Goal: Register for event/course

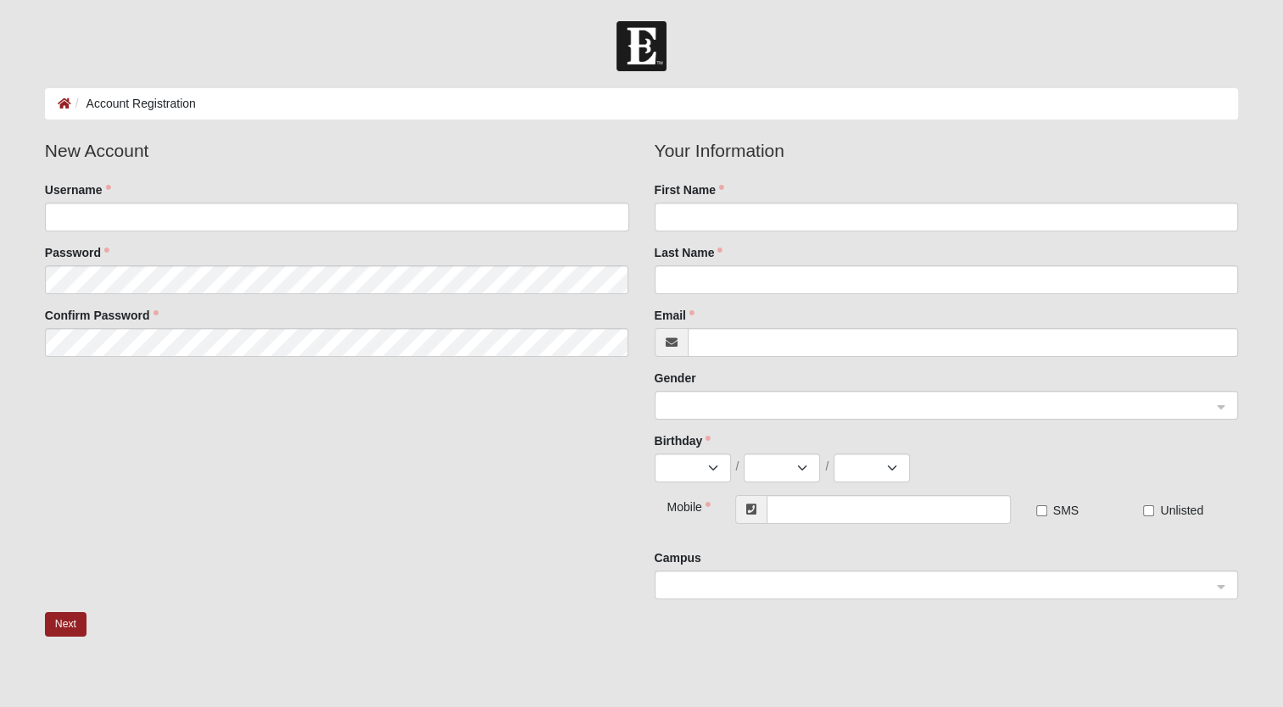
click at [219, 237] on fieldset "New Account Username Password Confirm Password" at bounding box center [337, 253] width 610 height 232
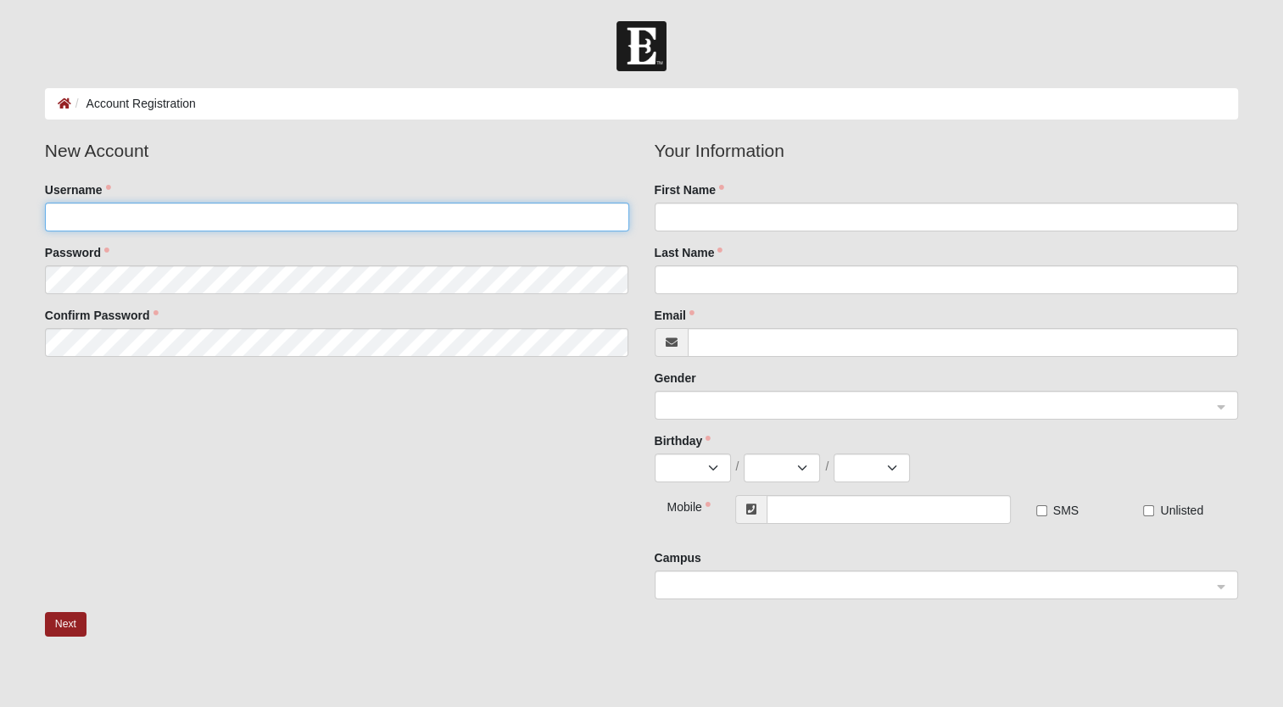
click at [216, 219] on input "Username" at bounding box center [337, 217] width 584 height 29
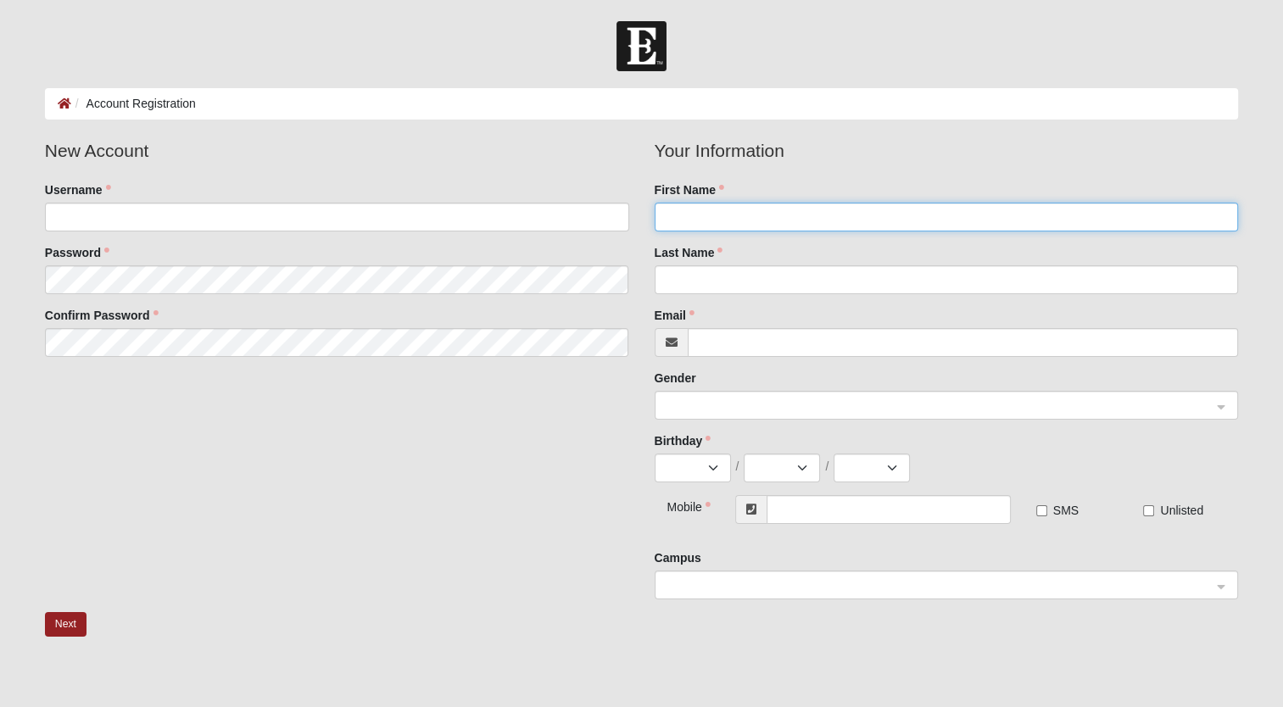
click at [688, 219] on input "First Name" at bounding box center [947, 217] width 584 height 29
type input "Reed"
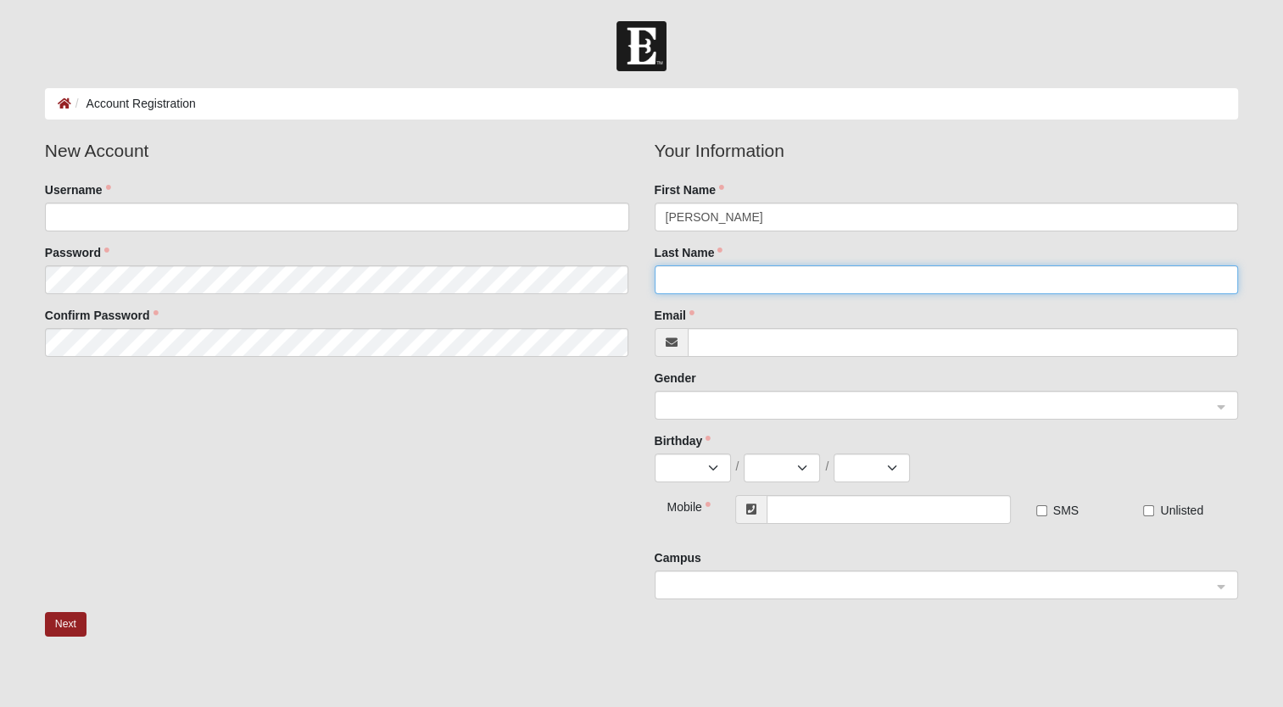
click at [667, 271] on input "Last Name" at bounding box center [947, 279] width 584 height 29
type input "R"
type input "J"
type input "Highsmith"
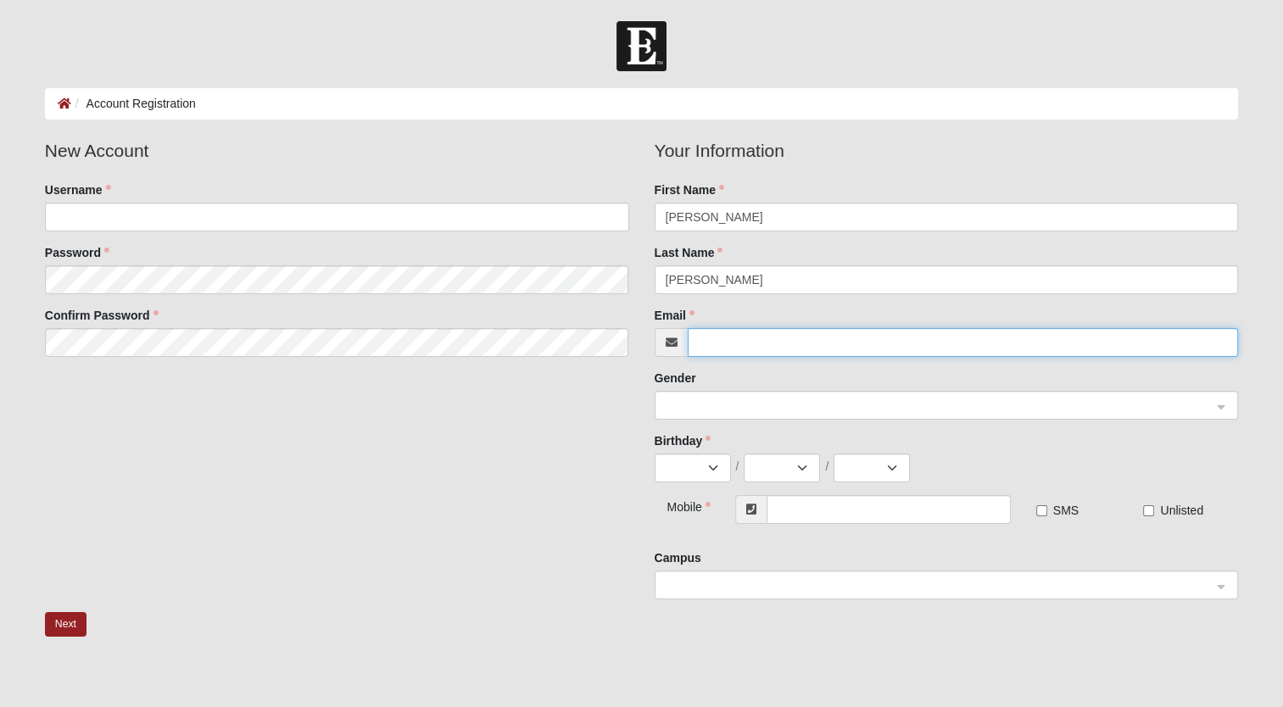
type input "[PERSON_NAME][EMAIL_ADDRESS][PERSON_NAME][DOMAIN_NAME]"
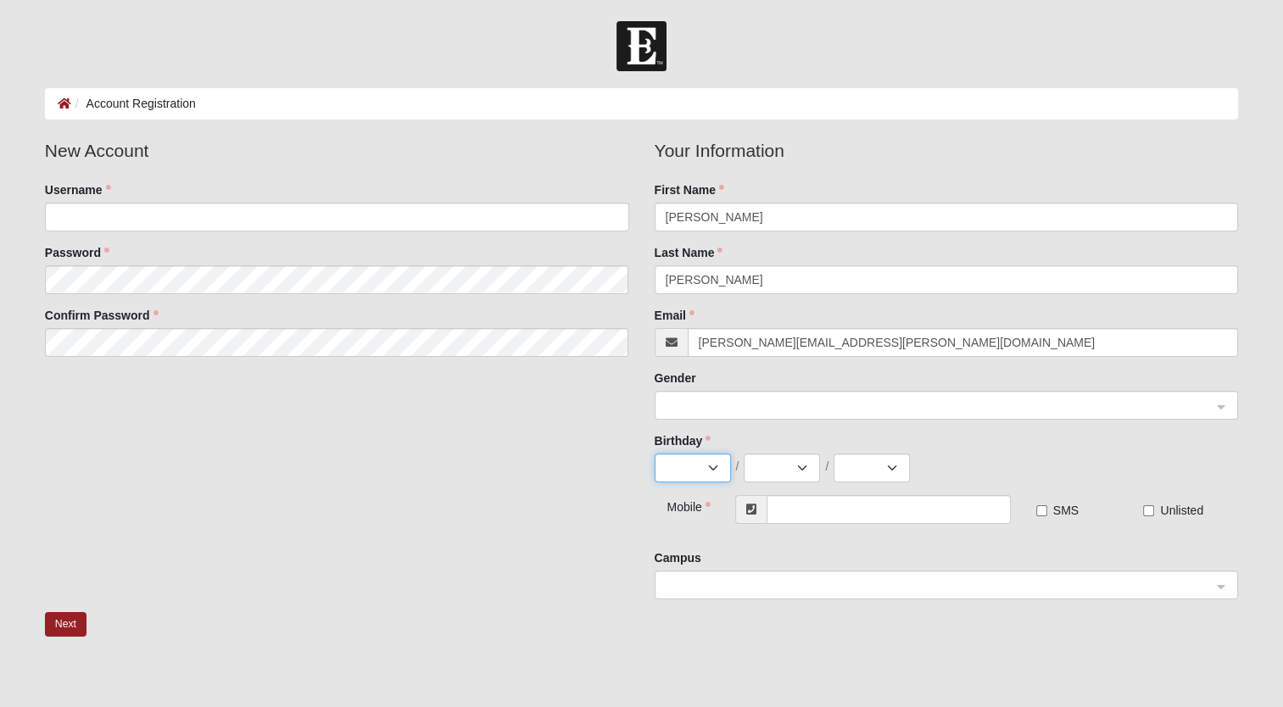
select select "8"
select select "28"
select select "2008"
type input "[PHONE_NUMBER]"
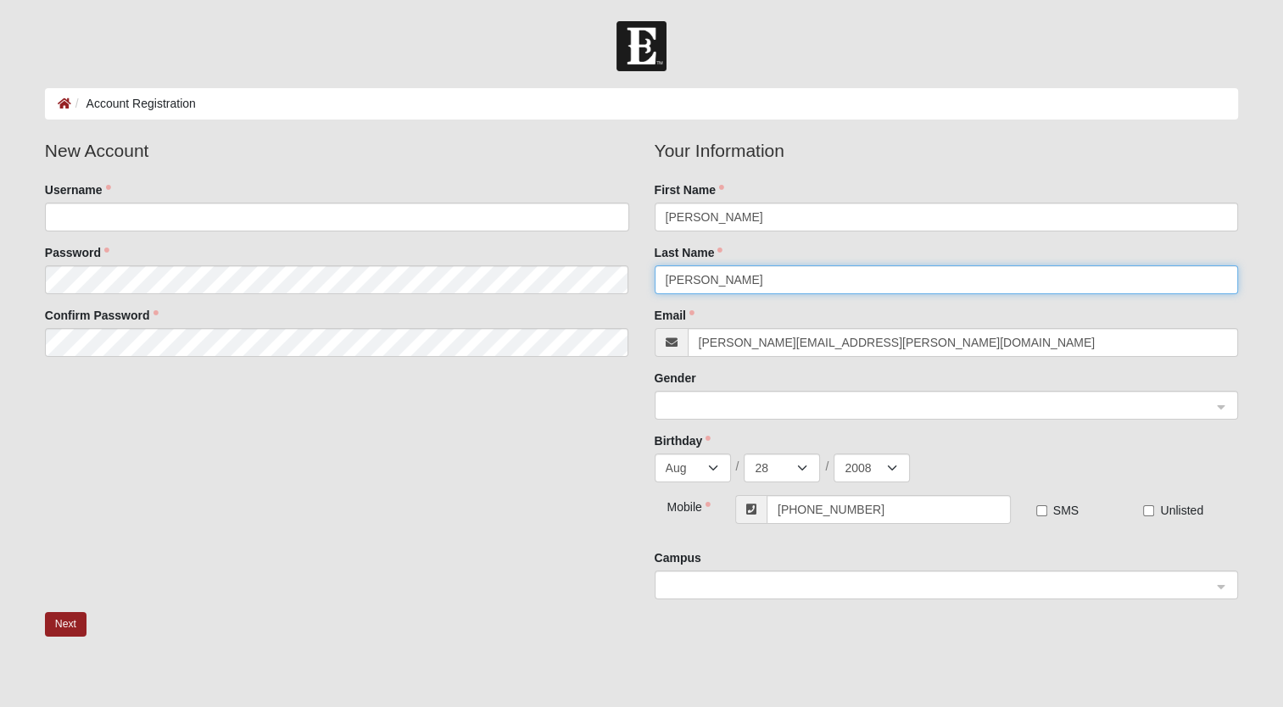
click at [765, 409] on span at bounding box center [939, 406] width 547 height 19
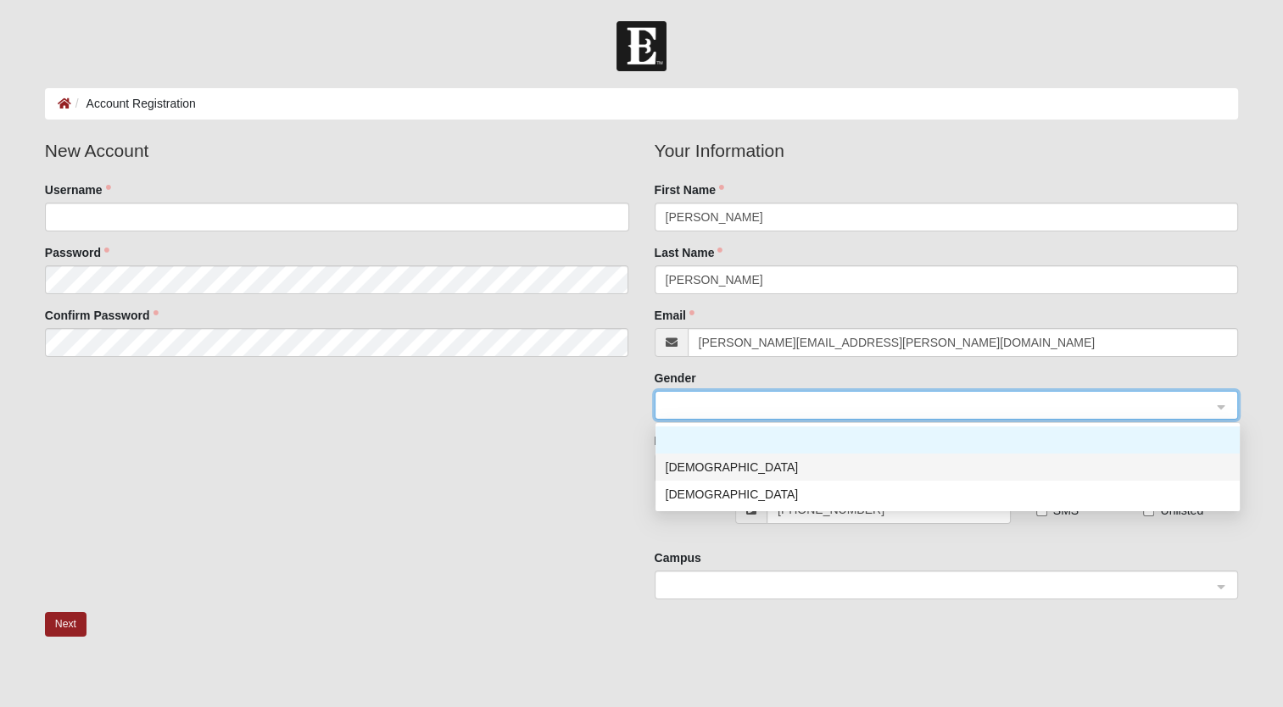
click at [741, 461] on div "Male" at bounding box center [948, 467] width 564 height 19
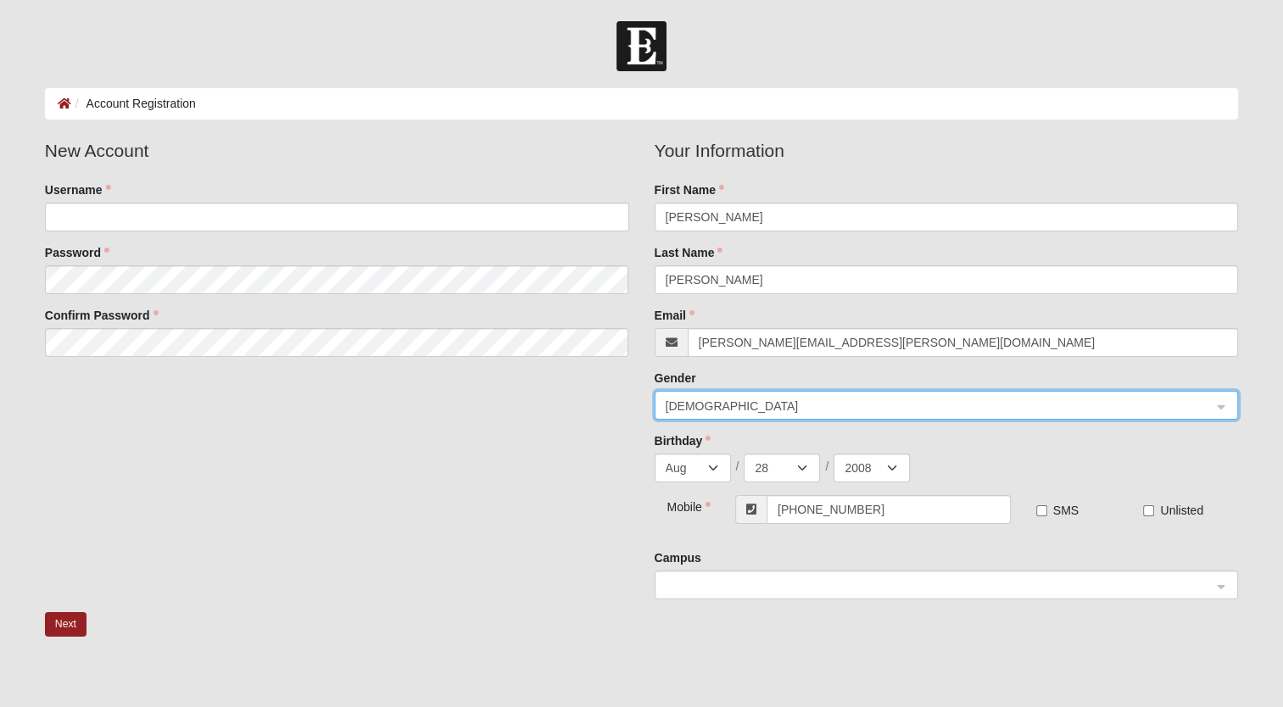
click at [738, 580] on span at bounding box center [939, 586] width 547 height 19
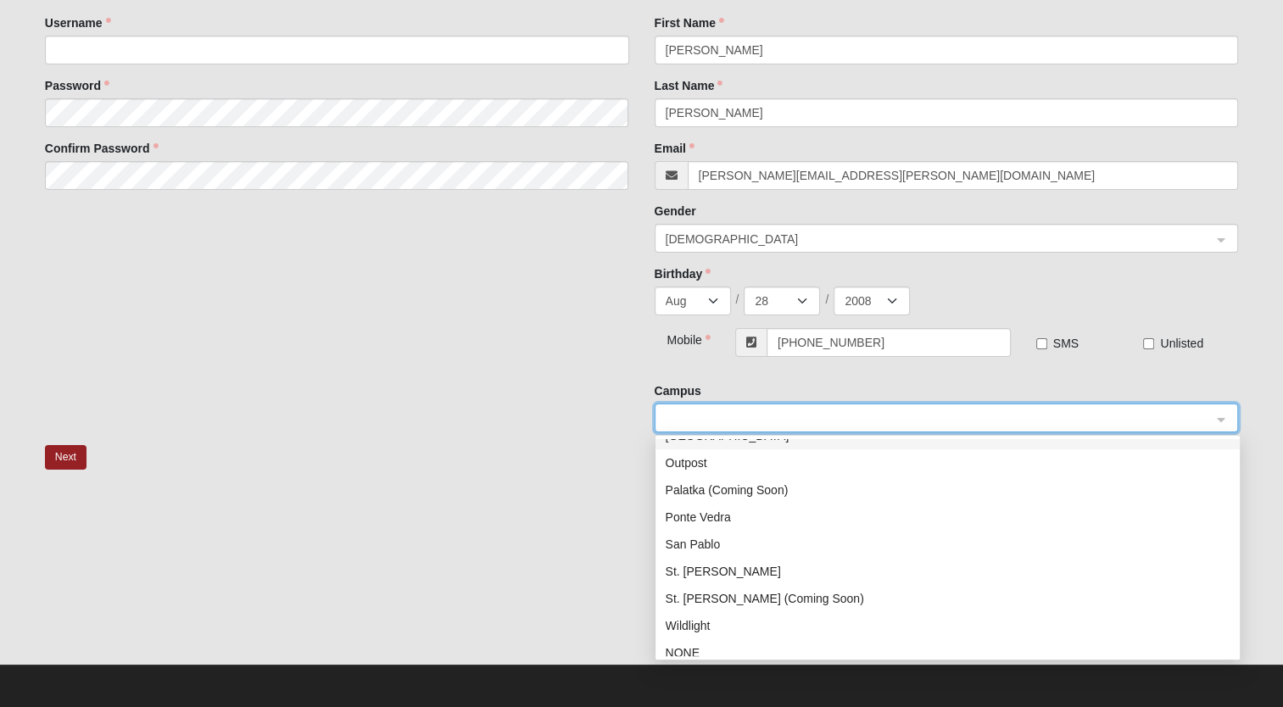
scroll to position [217, 0]
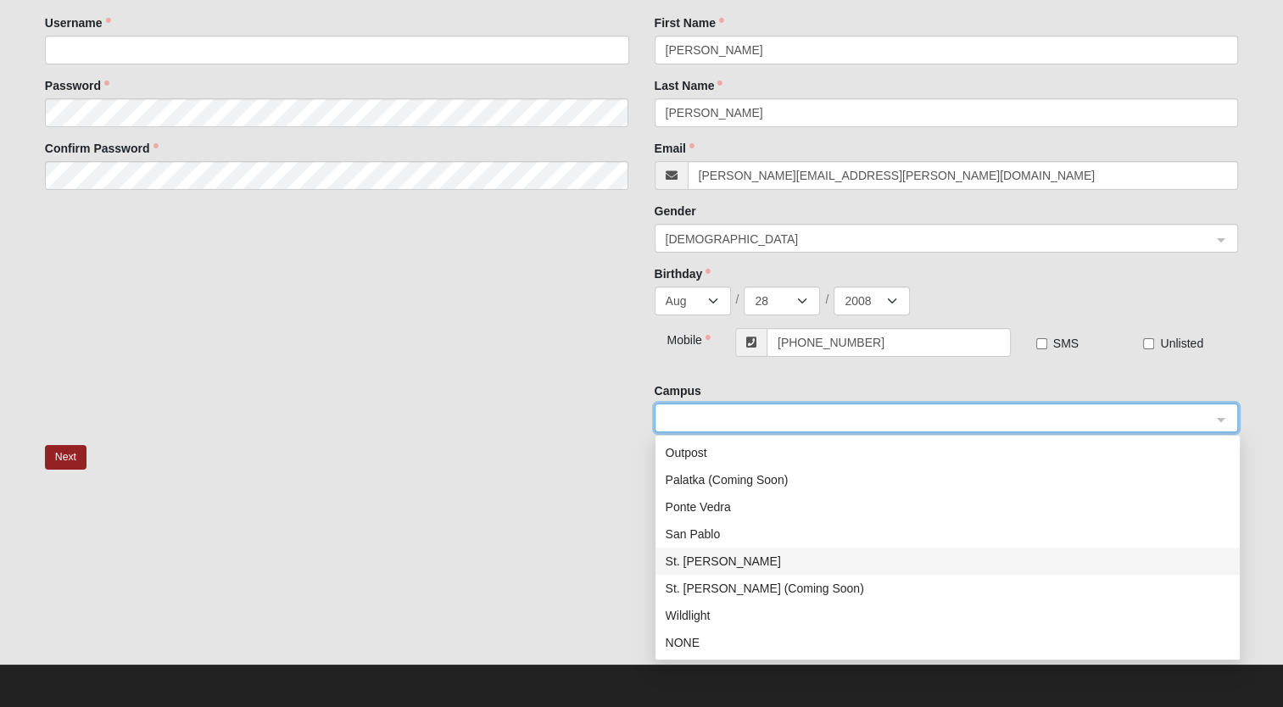
click at [721, 560] on div "St. Johns" at bounding box center [948, 561] width 564 height 19
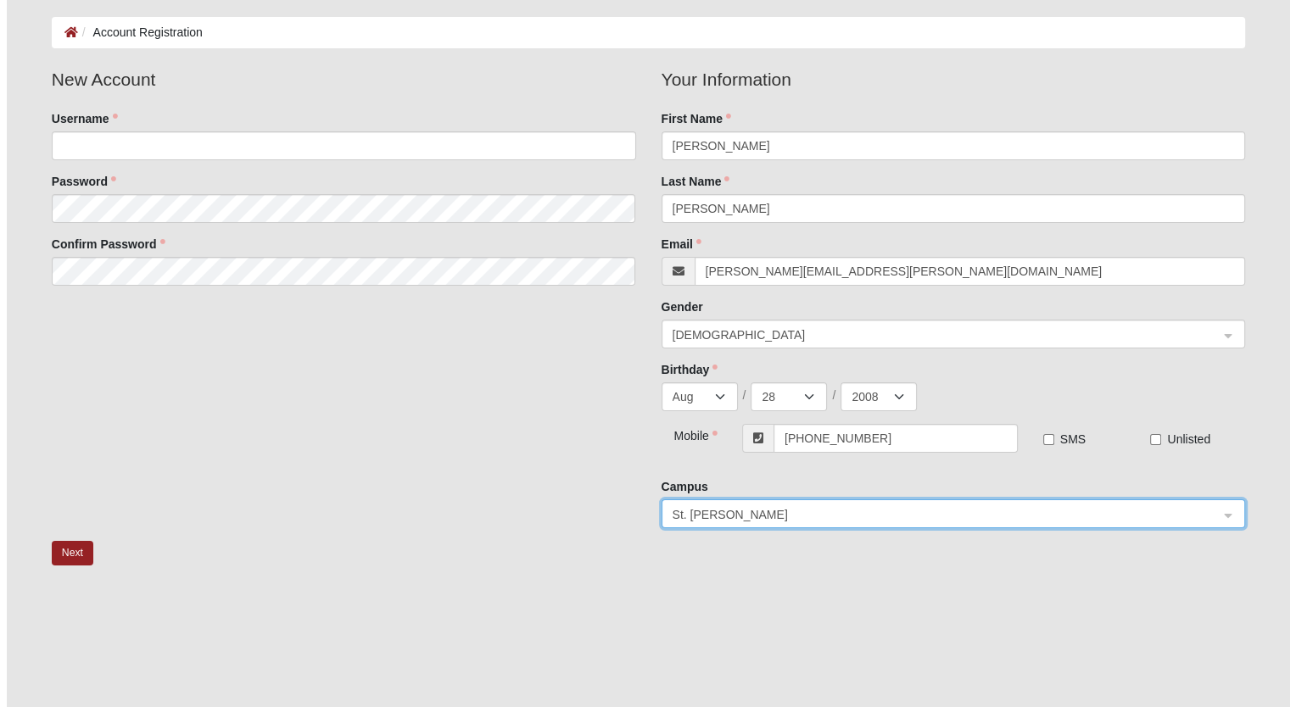
scroll to position [0, 0]
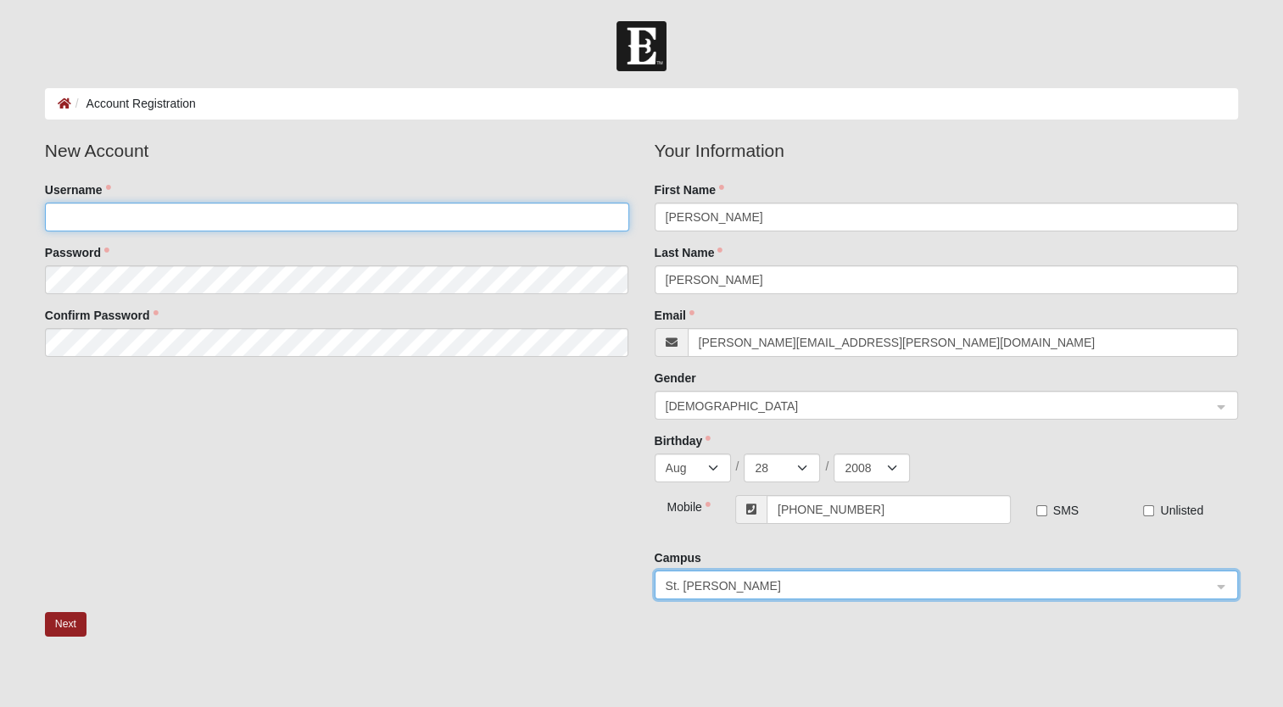
click at [157, 215] on input "Username" at bounding box center [337, 217] width 584 height 29
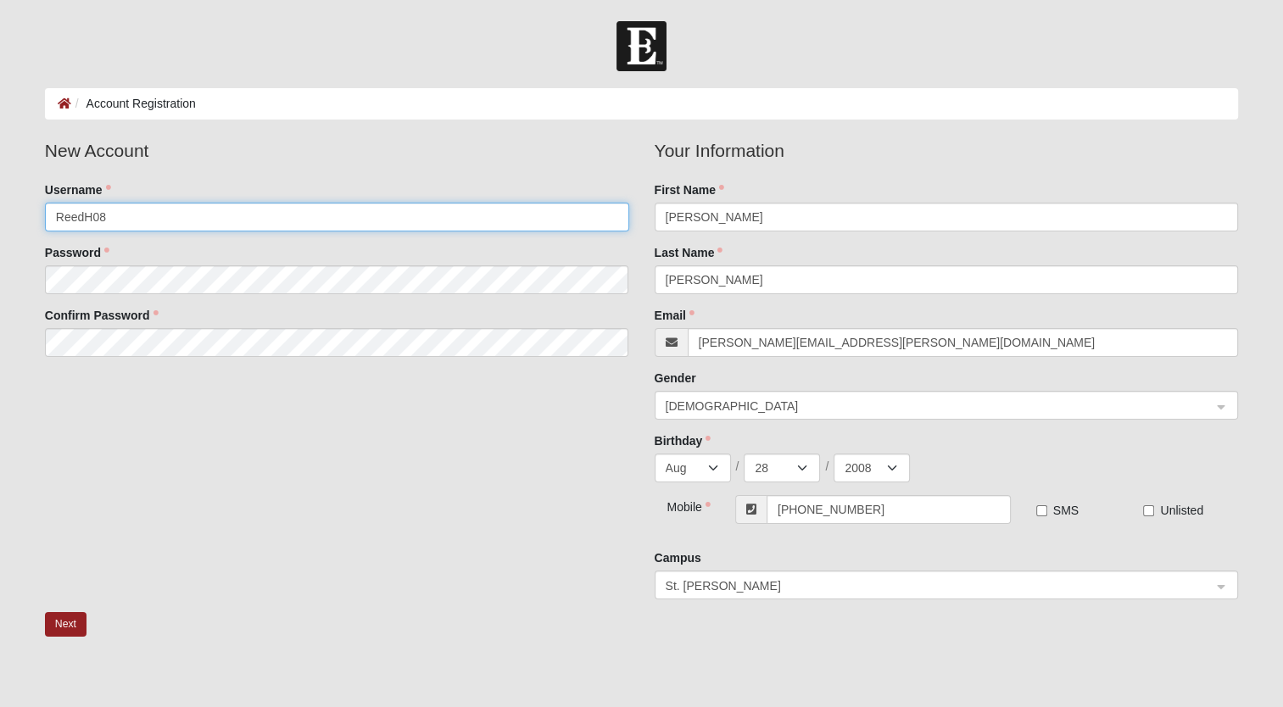
type input "ReedH08"
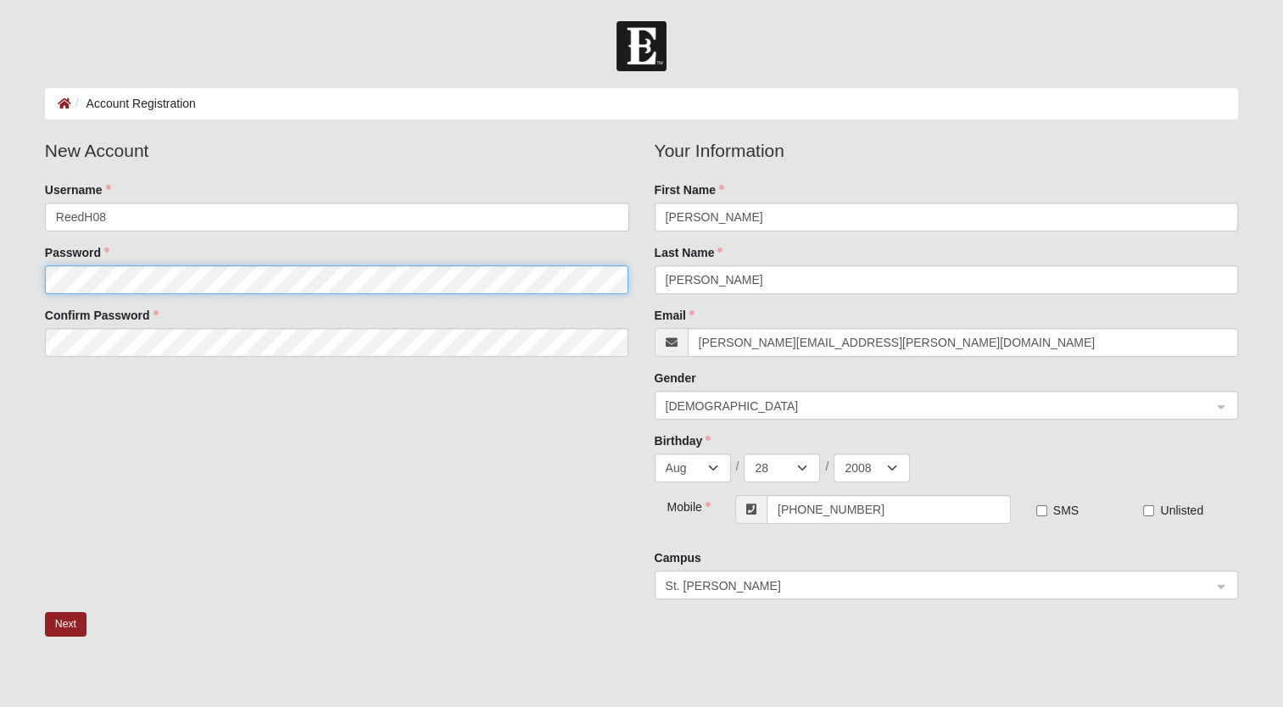
click at [92, 280] on fieldset "New Account Username ReedH08 Password Confirm Password" at bounding box center [337, 253] width 610 height 232
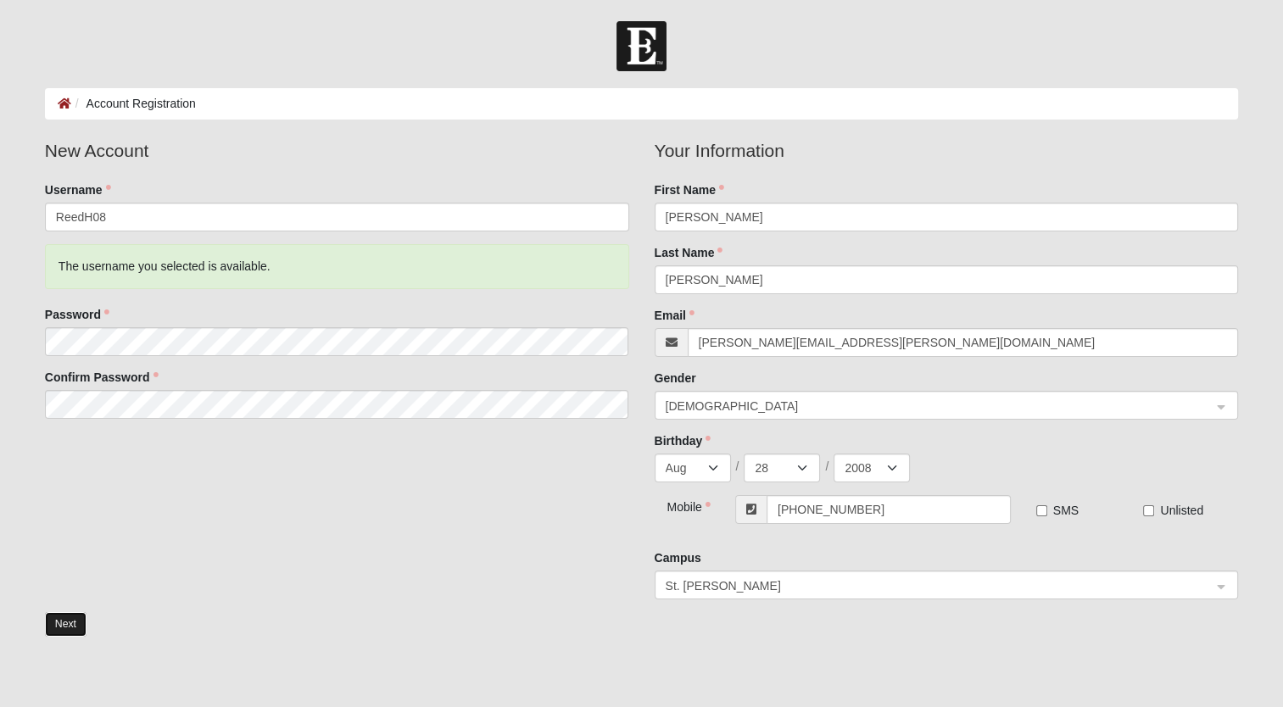
click at [70, 632] on button "Next" at bounding box center [66, 624] width 42 height 25
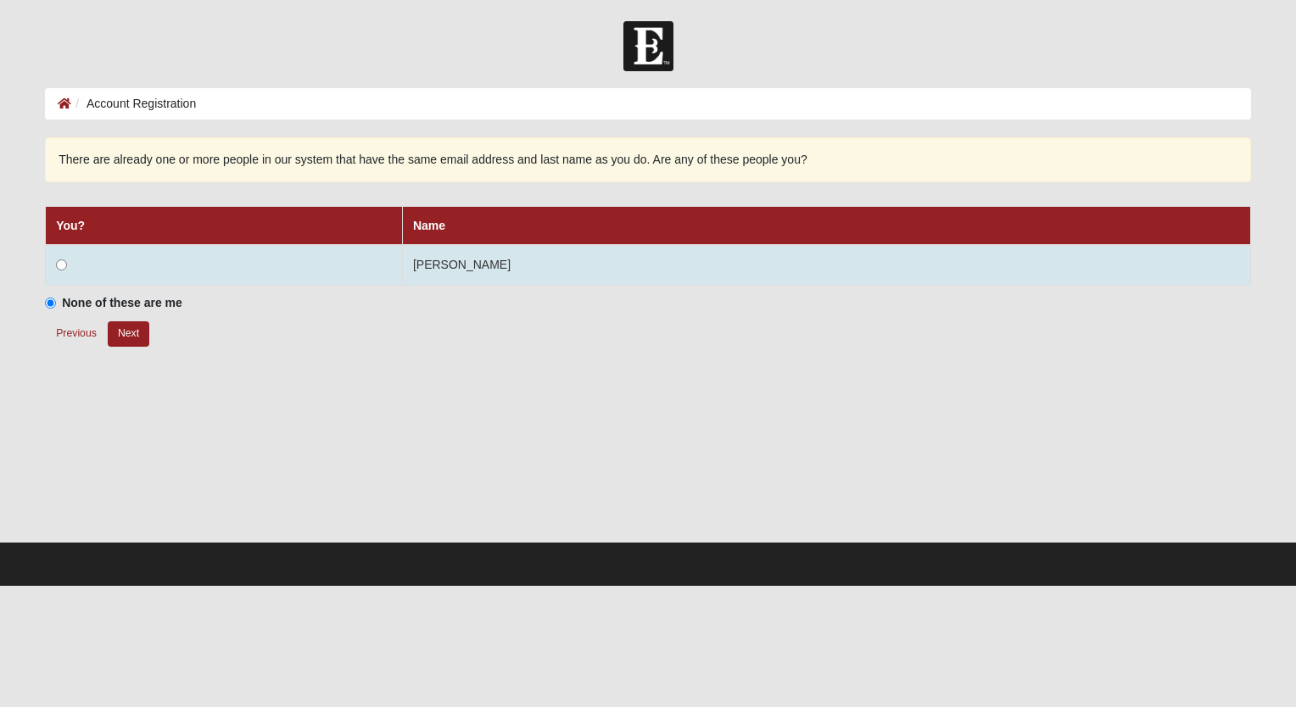
click at [210, 266] on td at bounding box center [224, 265] width 357 height 41
click at [64, 266] on input "radio" at bounding box center [61, 265] width 11 height 11
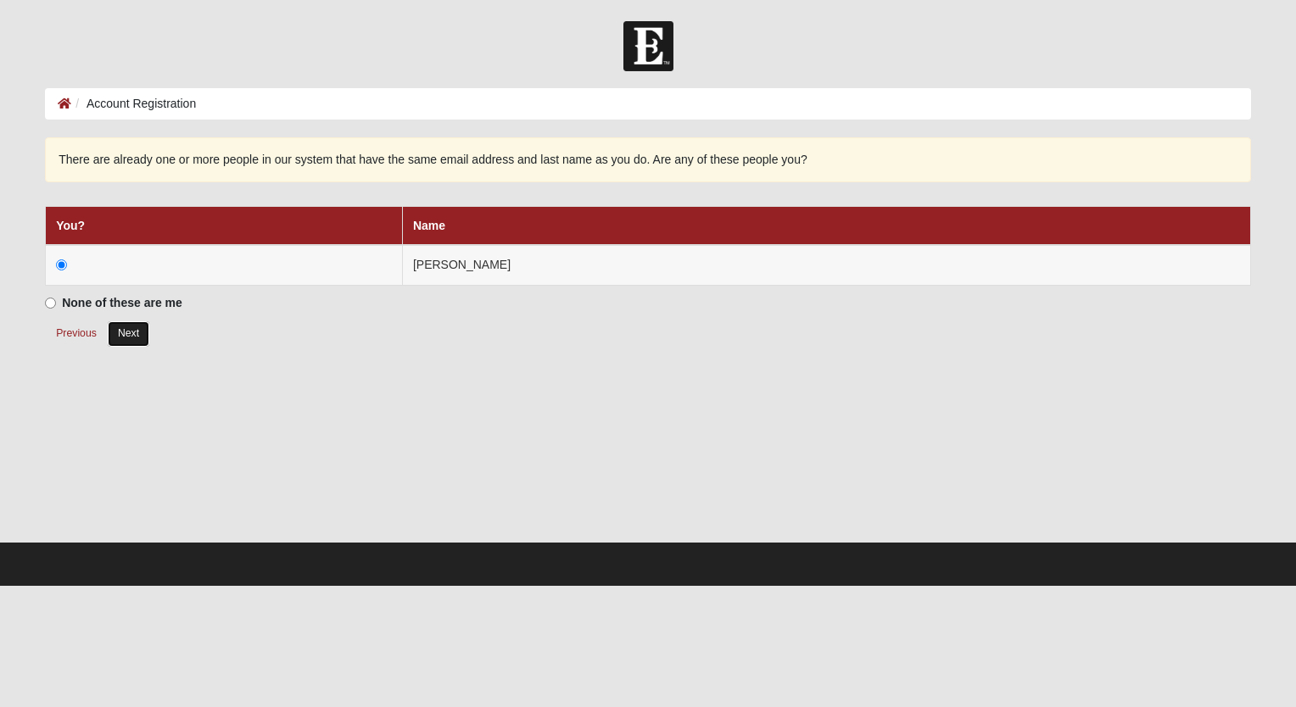
click at [145, 337] on button "Next" at bounding box center [129, 333] width 42 height 25
radio input "true"
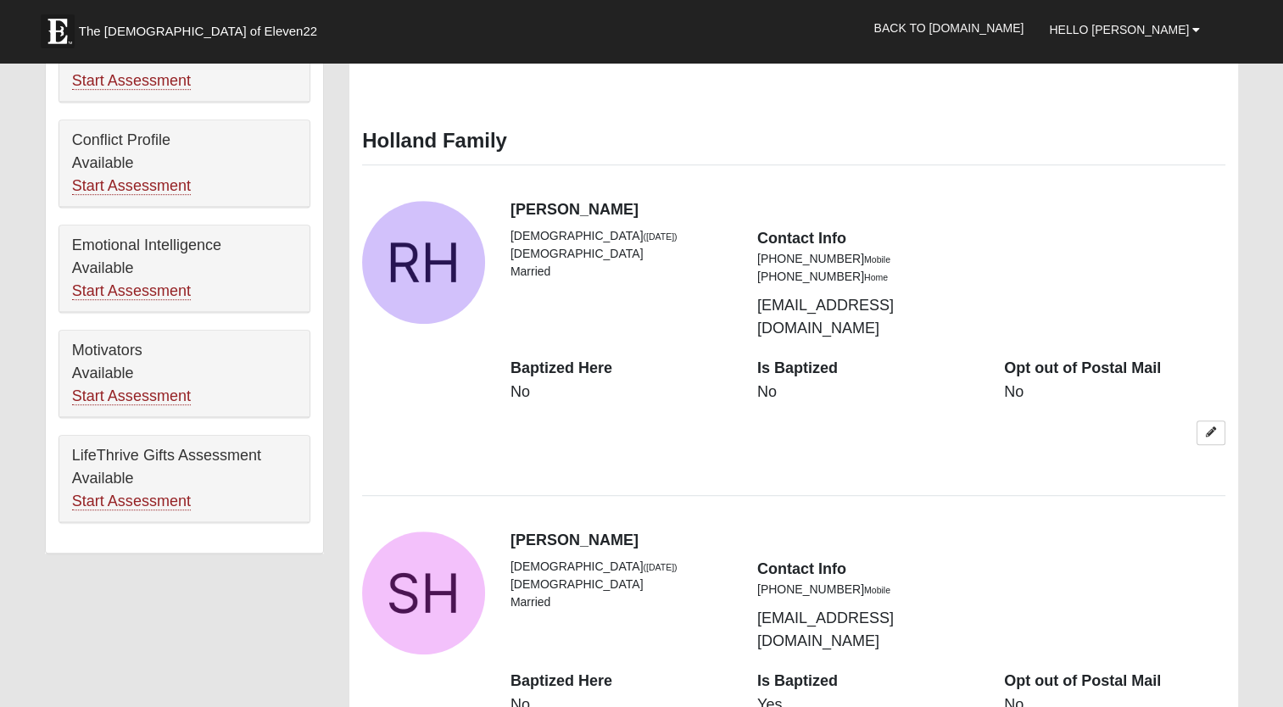
scroll to position [848, 0]
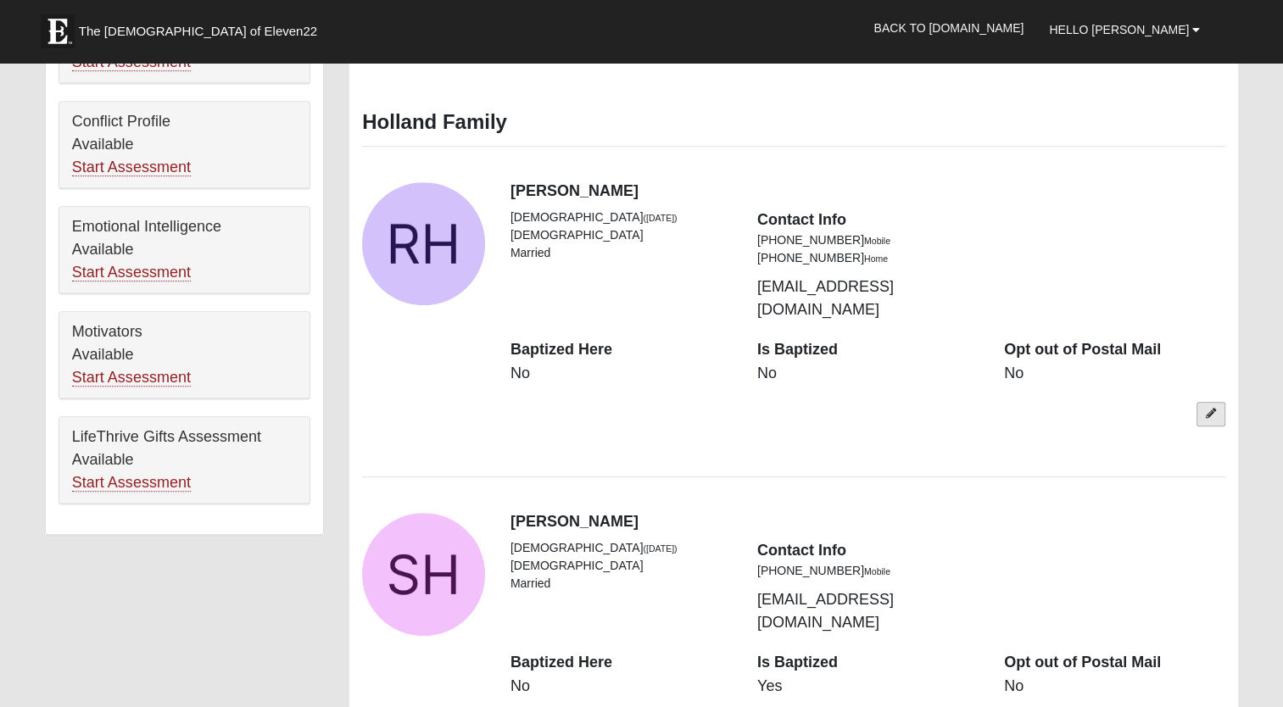
click at [1212, 402] on link at bounding box center [1211, 414] width 29 height 25
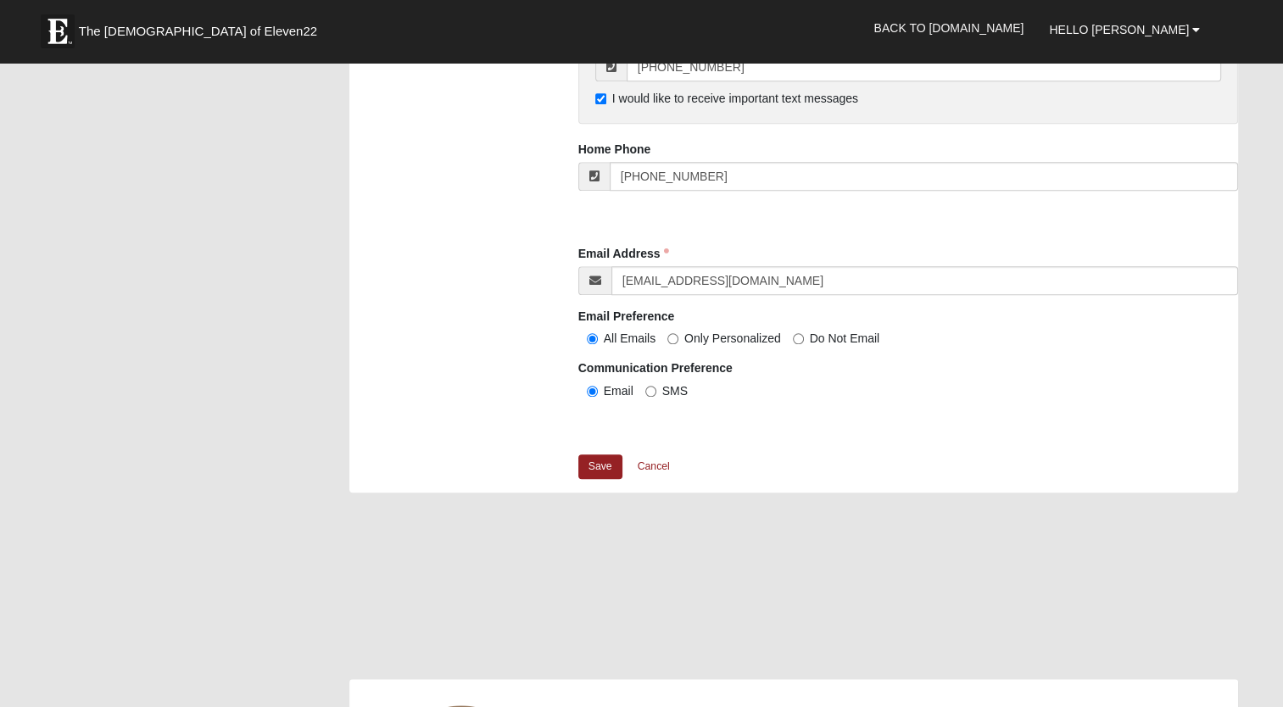
scroll to position [1526, 0]
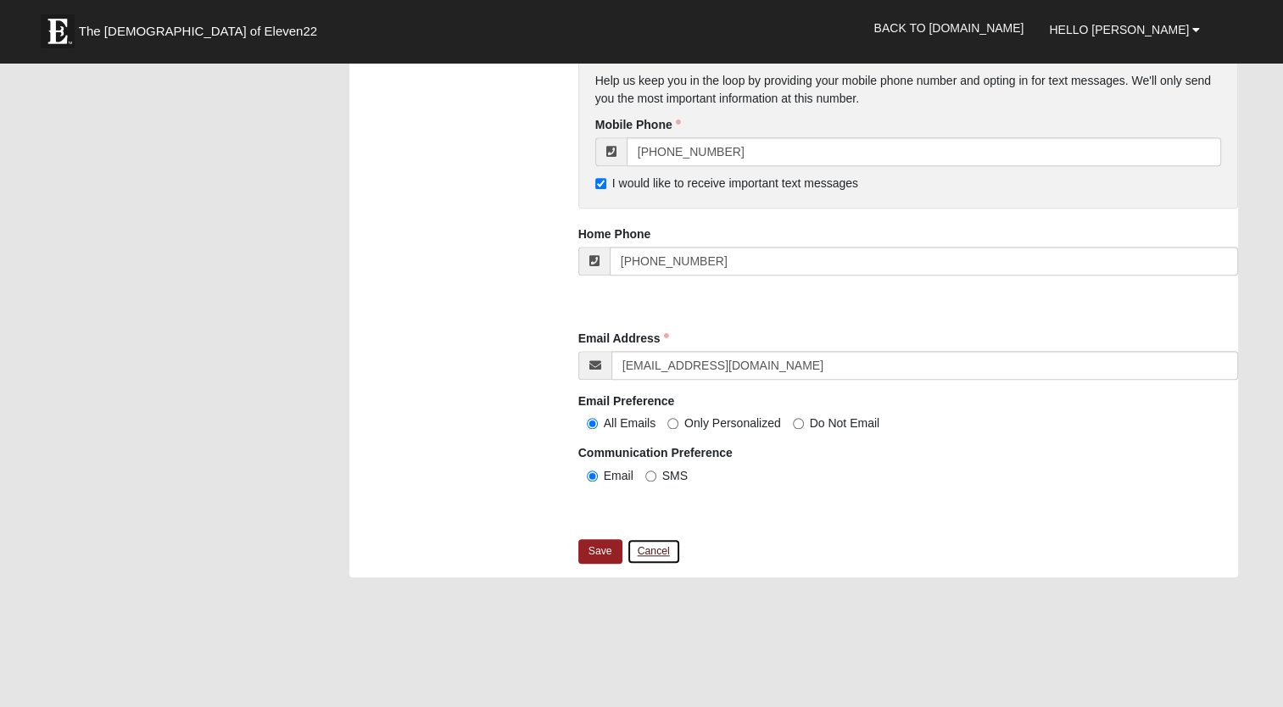
click at [657, 551] on link "Cancel" at bounding box center [654, 552] width 54 height 26
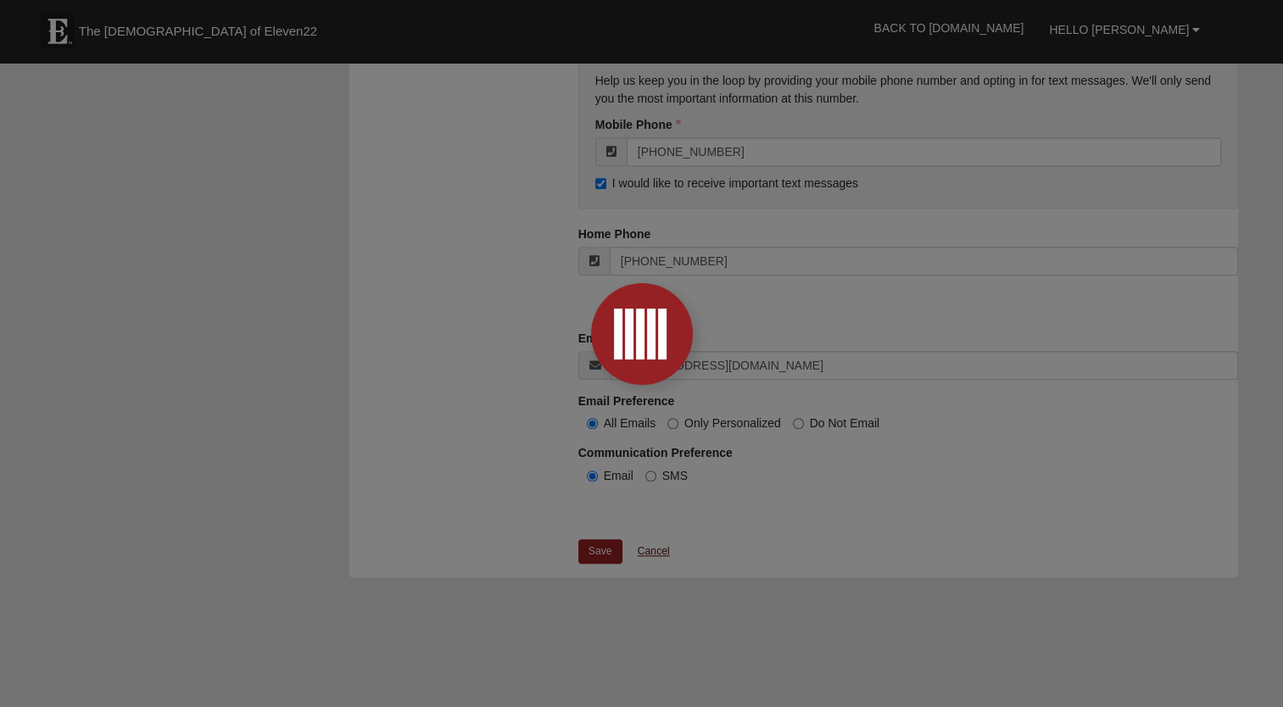
click at [663, 539] on div at bounding box center [641, 353] width 1283 height 707
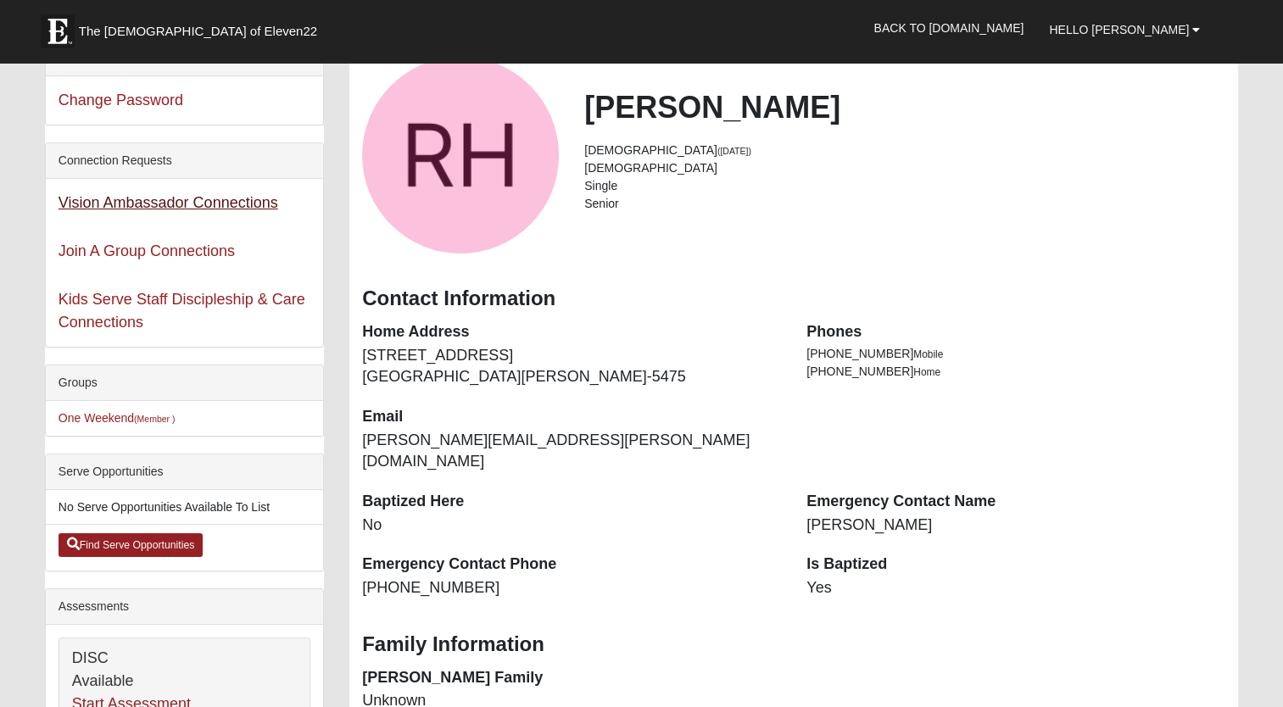
scroll to position [254, 0]
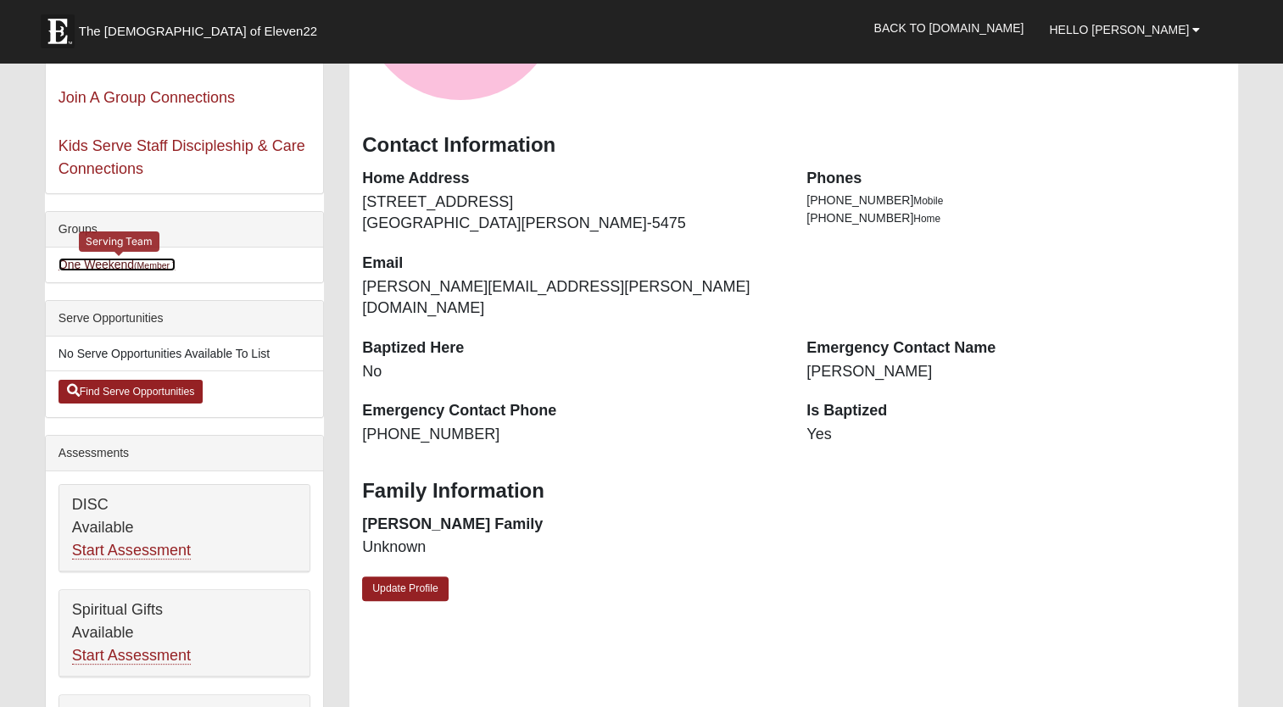
click at [111, 266] on link "One Weekend (Member )" at bounding box center [117, 265] width 117 height 14
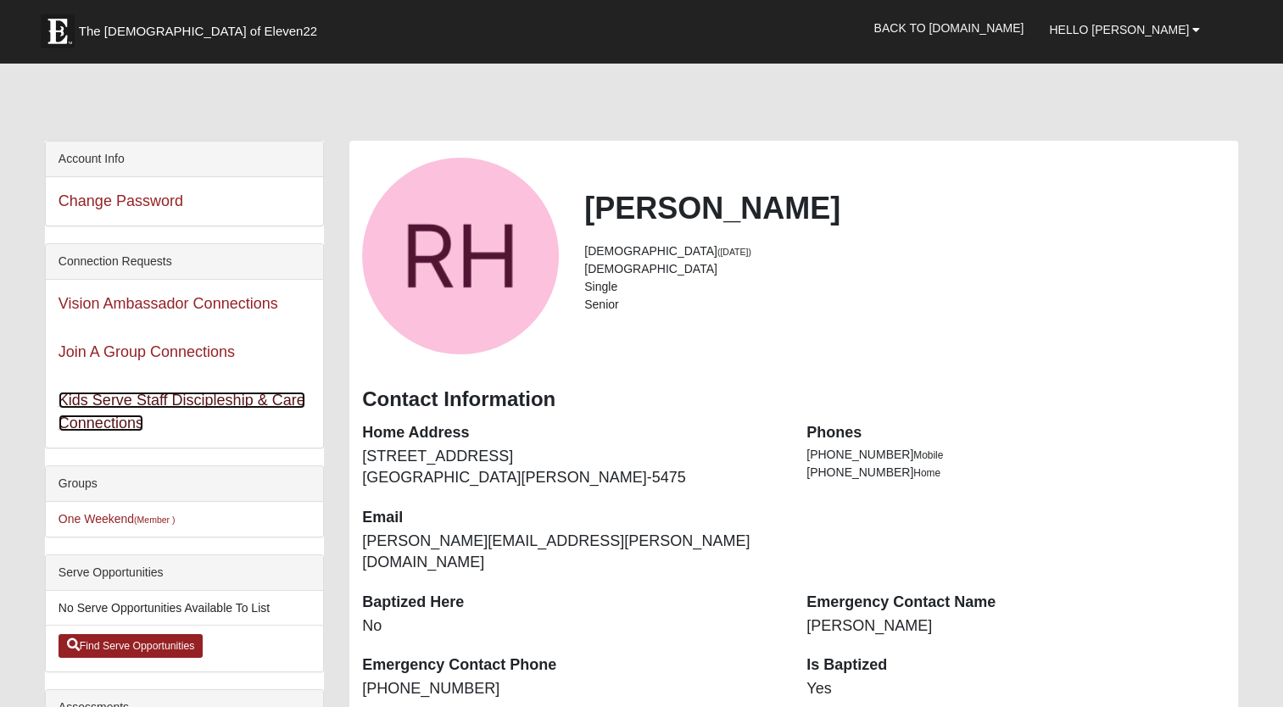
click at [126, 399] on link "Kids Serve Staff Discipleship & Care Connections" at bounding box center [182, 412] width 247 height 40
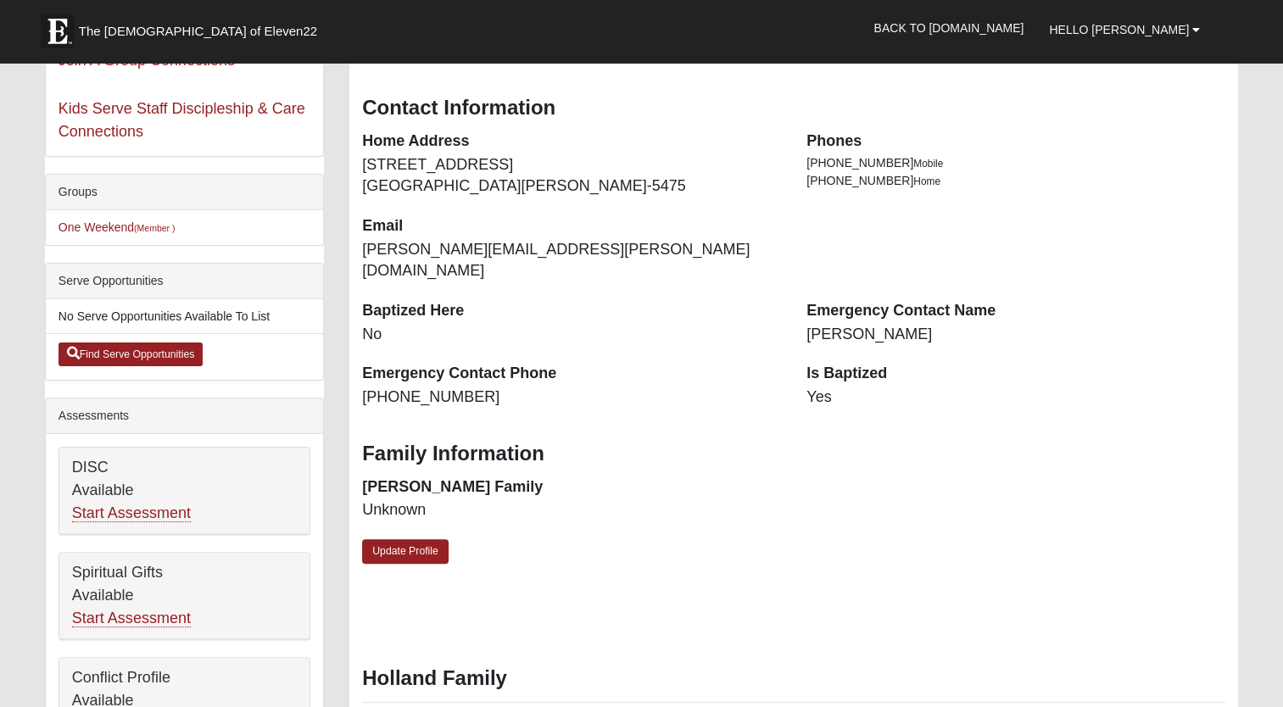
scroll to position [254, 0]
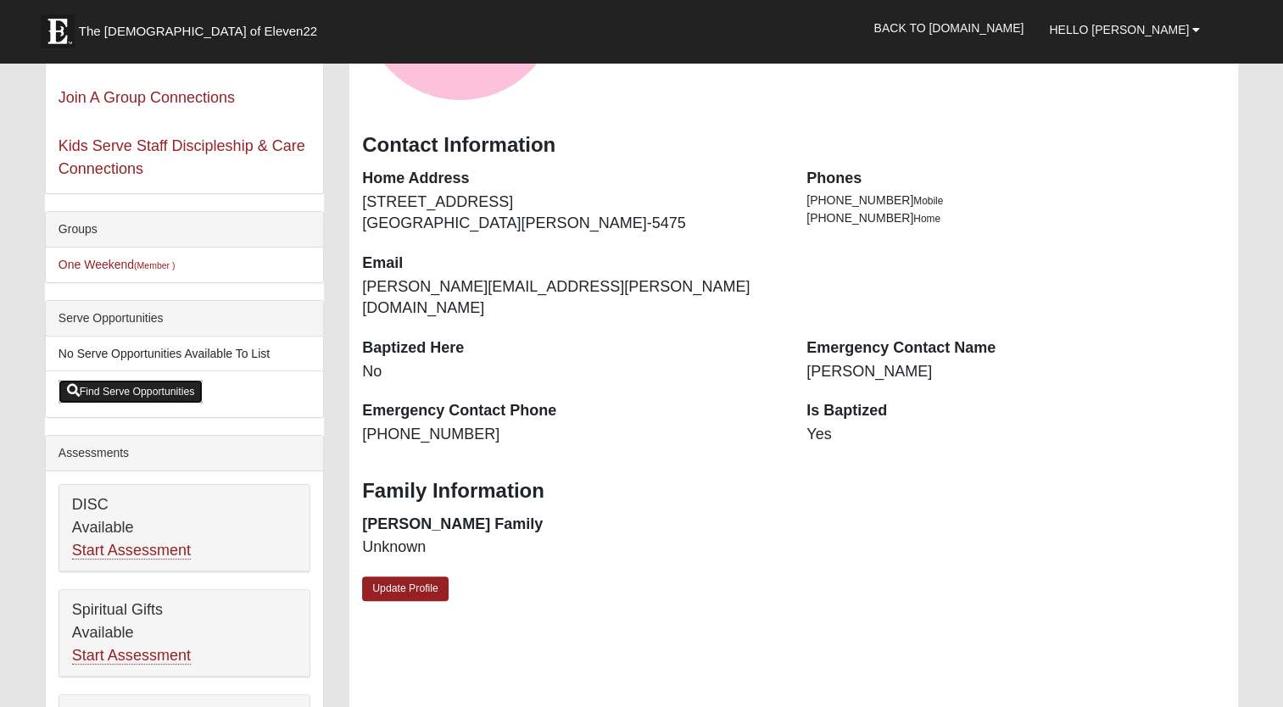
click at [170, 393] on link "Find Serve Opportunities" at bounding box center [131, 392] width 145 height 24
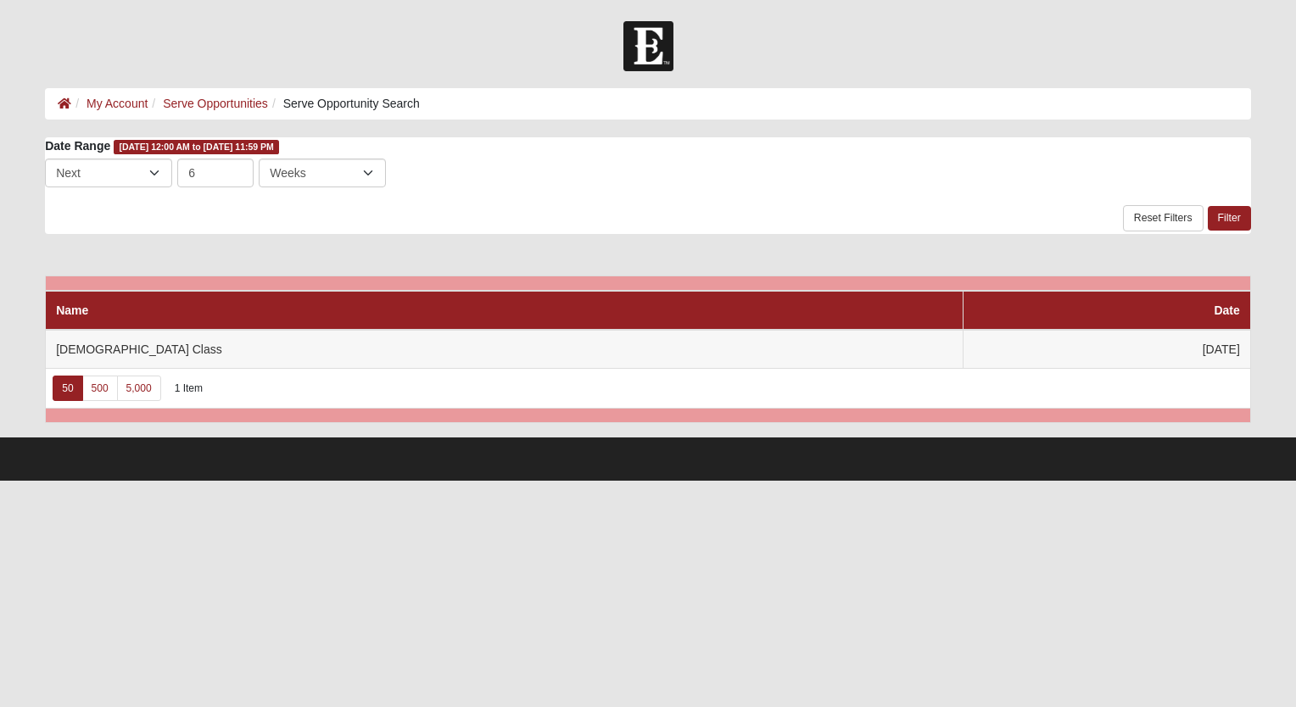
drag, startPoint x: 207, startPoint y: 418, endPoint x: 331, endPoint y: 418, distance: 123.8
click at [331, 418] on td at bounding box center [648, 415] width 1205 height 14
drag, startPoint x: 266, startPoint y: 412, endPoint x: 393, endPoint y: 415, distance: 127.2
click at [393, 415] on td at bounding box center [648, 415] width 1205 height 14
drag, startPoint x: 366, startPoint y: 412, endPoint x: 266, endPoint y: 420, distance: 100.4
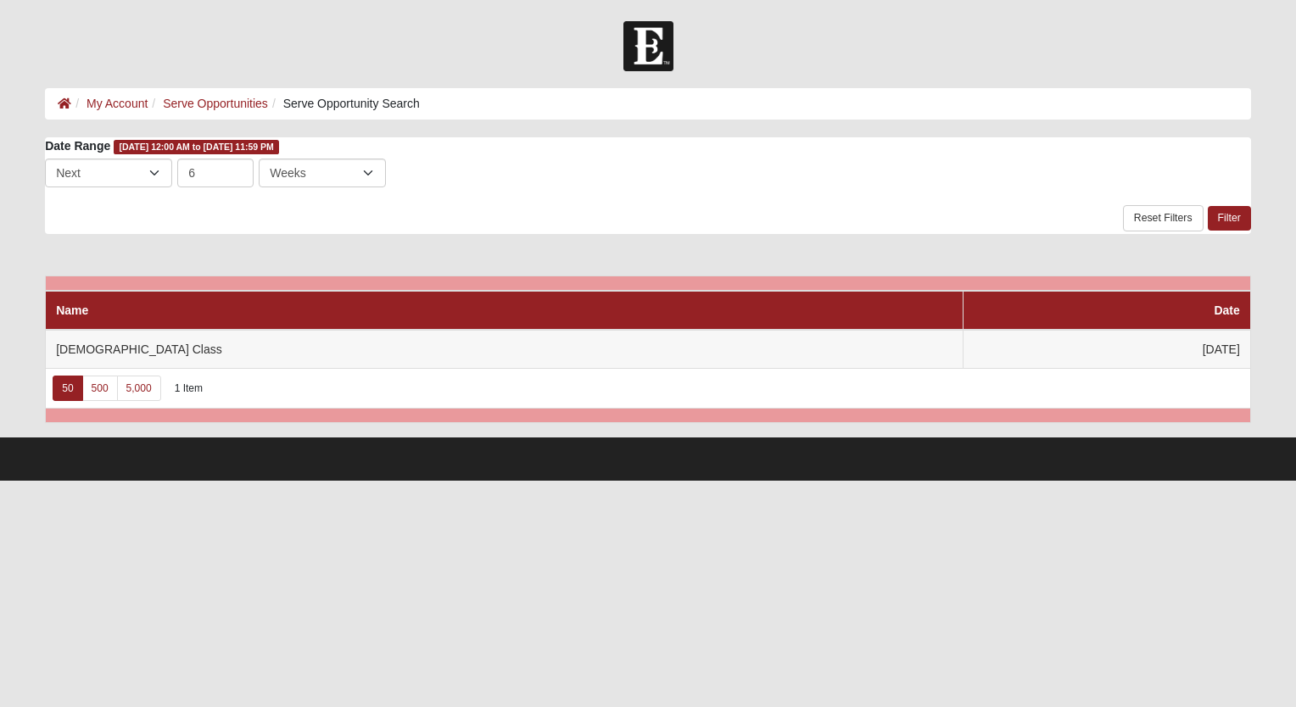
click at [266, 420] on td at bounding box center [648, 415] width 1205 height 14
drag, startPoint x: 269, startPoint y: 409, endPoint x: 136, endPoint y: 388, distance: 134.7
click at [142, 392] on tfoot "50 500 5,000 1 Item" at bounding box center [648, 395] width 1205 height 54
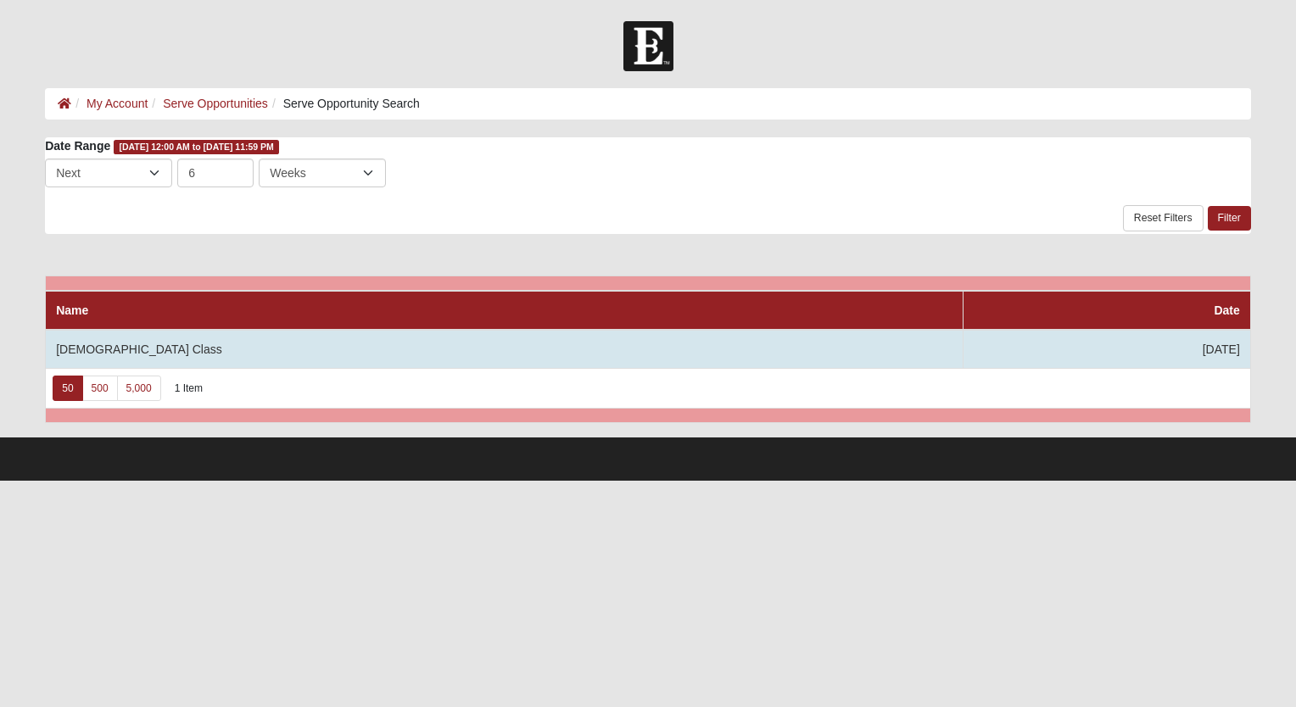
drag, startPoint x: 136, startPoint y: 388, endPoint x: 88, endPoint y: 340, distance: 67.8
click at [88, 340] on td "[DEMOGRAPHIC_DATA] Class" at bounding box center [505, 349] width 918 height 39
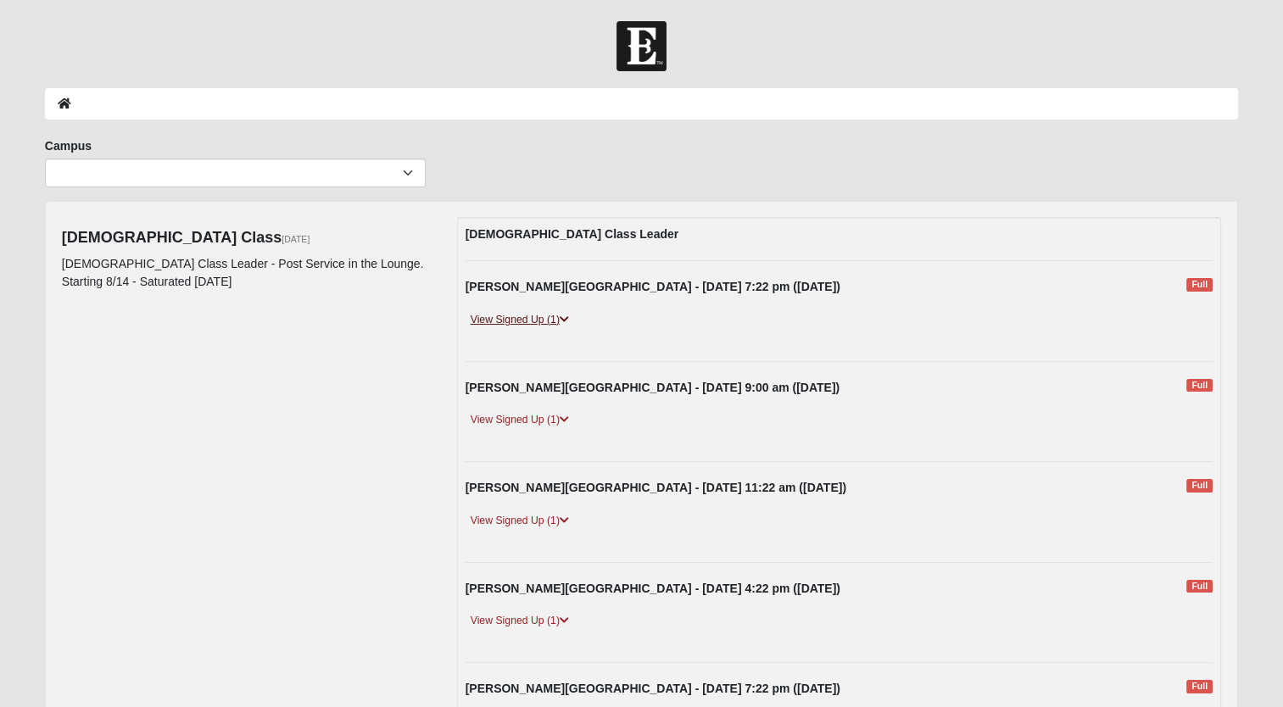
click at [503, 314] on link "View Signed Up (1)" at bounding box center [520, 320] width 109 height 18
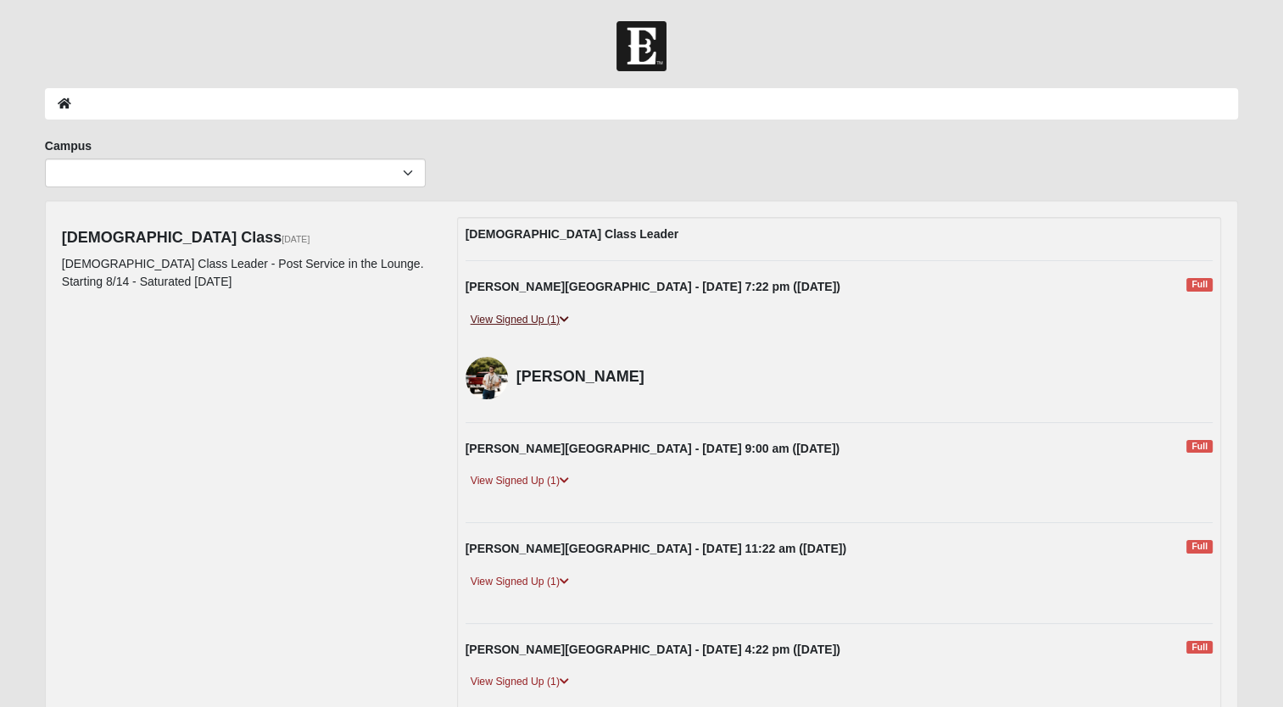
click at [503, 314] on link "View Signed Up (1)" at bounding box center [520, 320] width 109 height 18
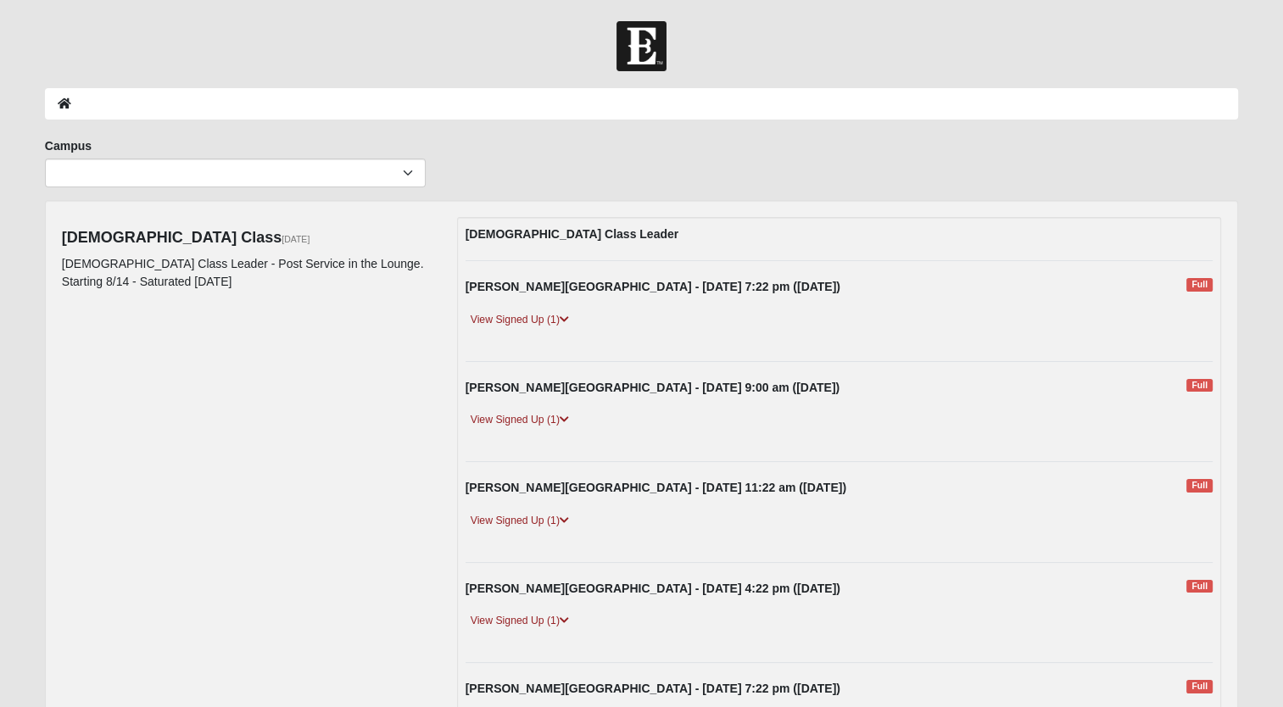
click at [544, 399] on div "[PERSON_NAME][GEOGRAPHIC_DATA] - [DATE] 9:00 am ([DATE]) Full" at bounding box center [839, 392] width 773 height 26
click at [539, 420] on link "View Signed Up (1)" at bounding box center [520, 420] width 109 height 18
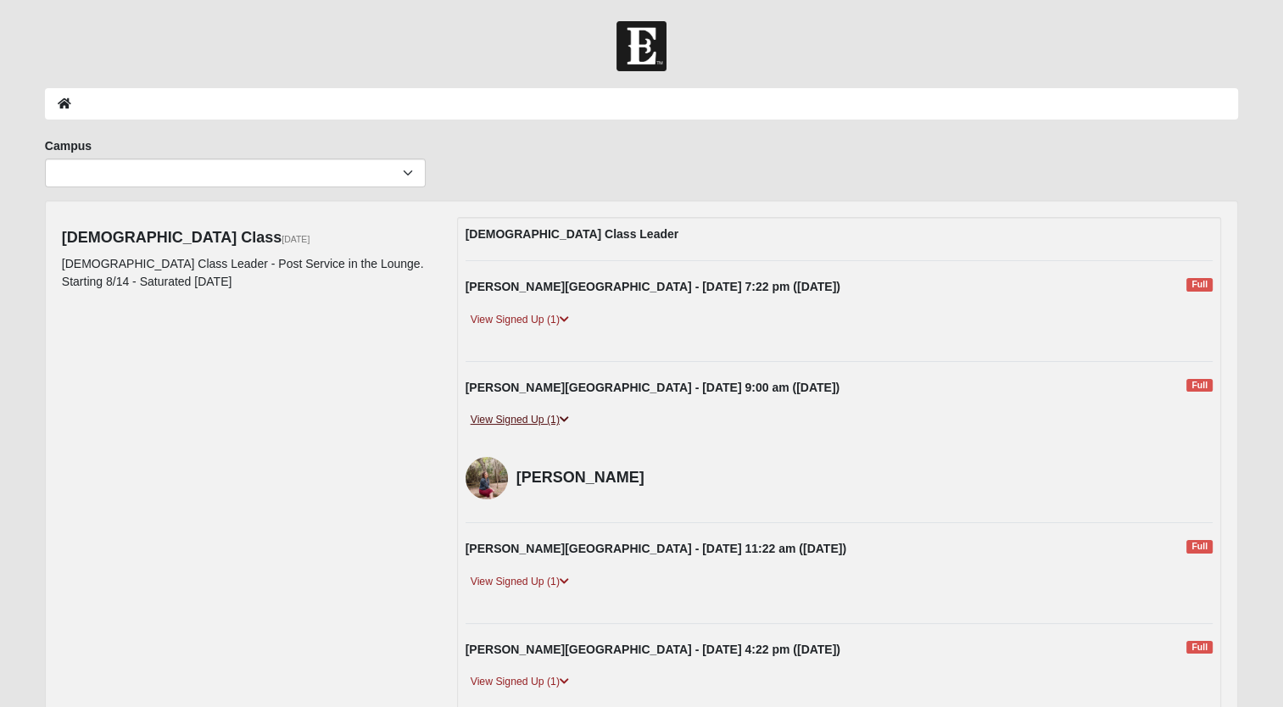
click at [539, 420] on link "View Signed Up (1)" at bounding box center [520, 420] width 109 height 18
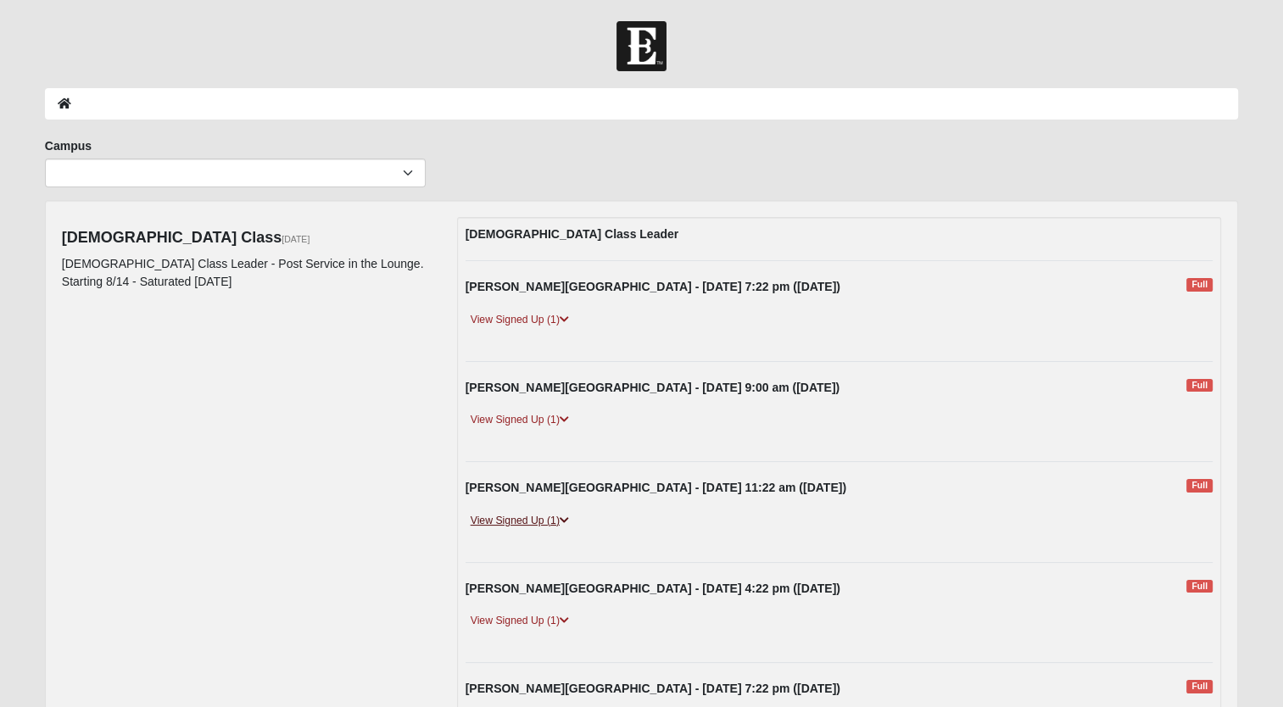
click at [548, 515] on link "View Signed Up (1)" at bounding box center [520, 521] width 109 height 18
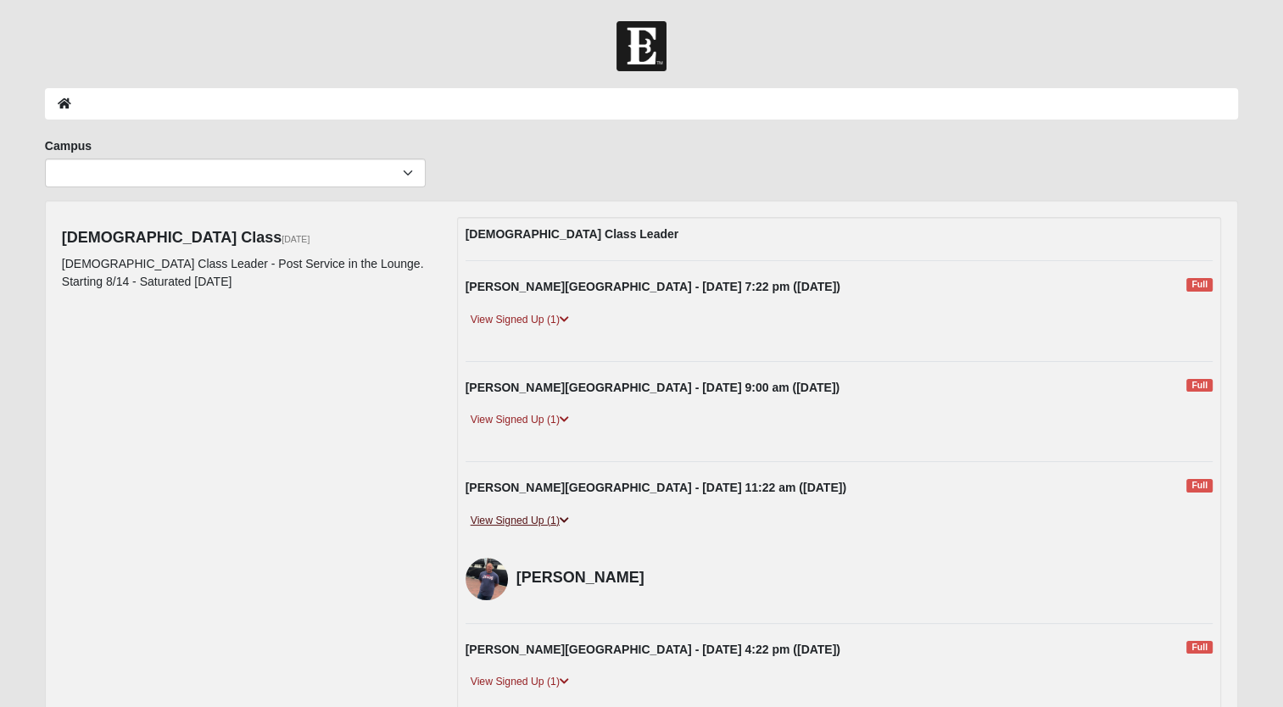
click at [548, 515] on link "View Signed Up (1)" at bounding box center [520, 521] width 109 height 18
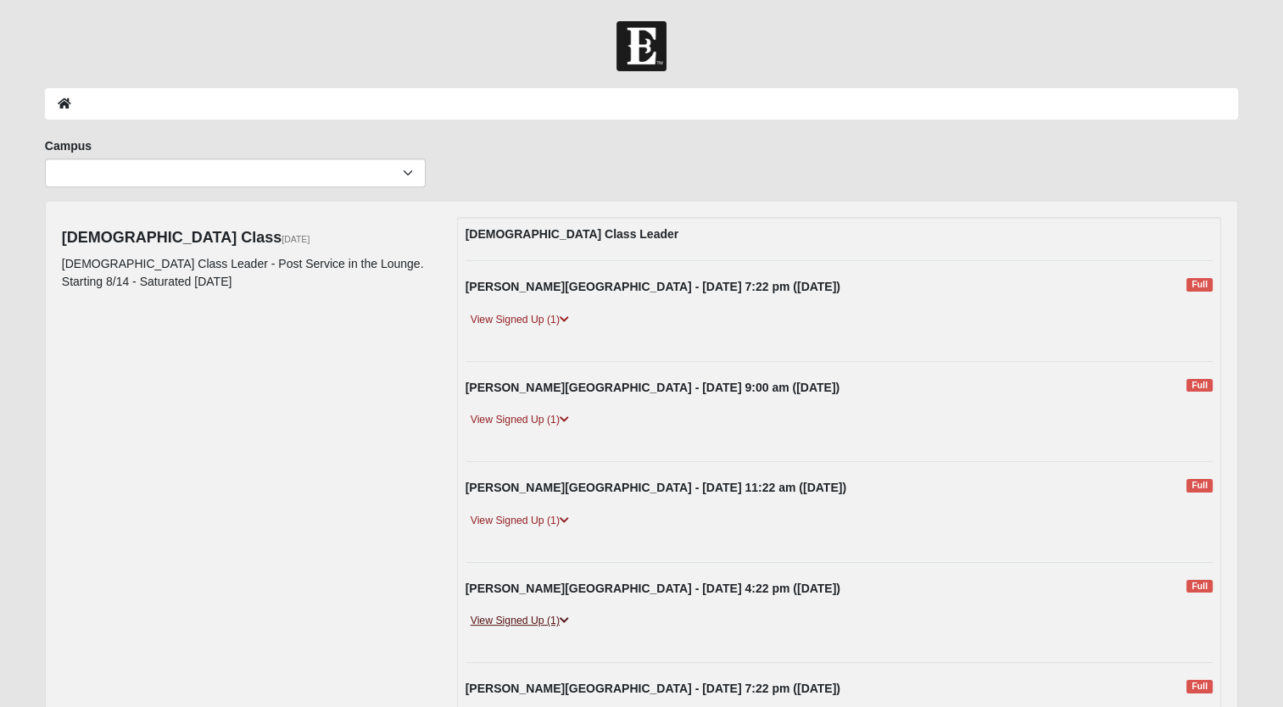
click at [545, 612] on link "View Signed Up (1)" at bounding box center [520, 621] width 109 height 18
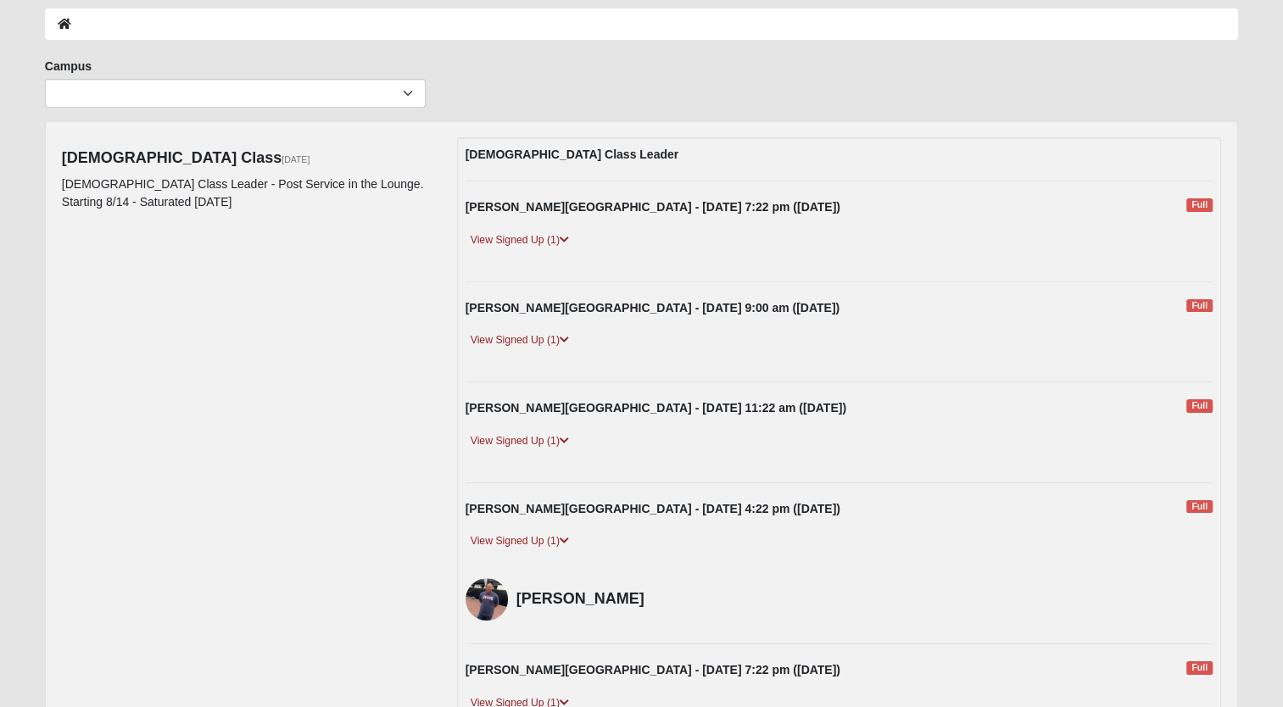
scroll to position [170, 0]
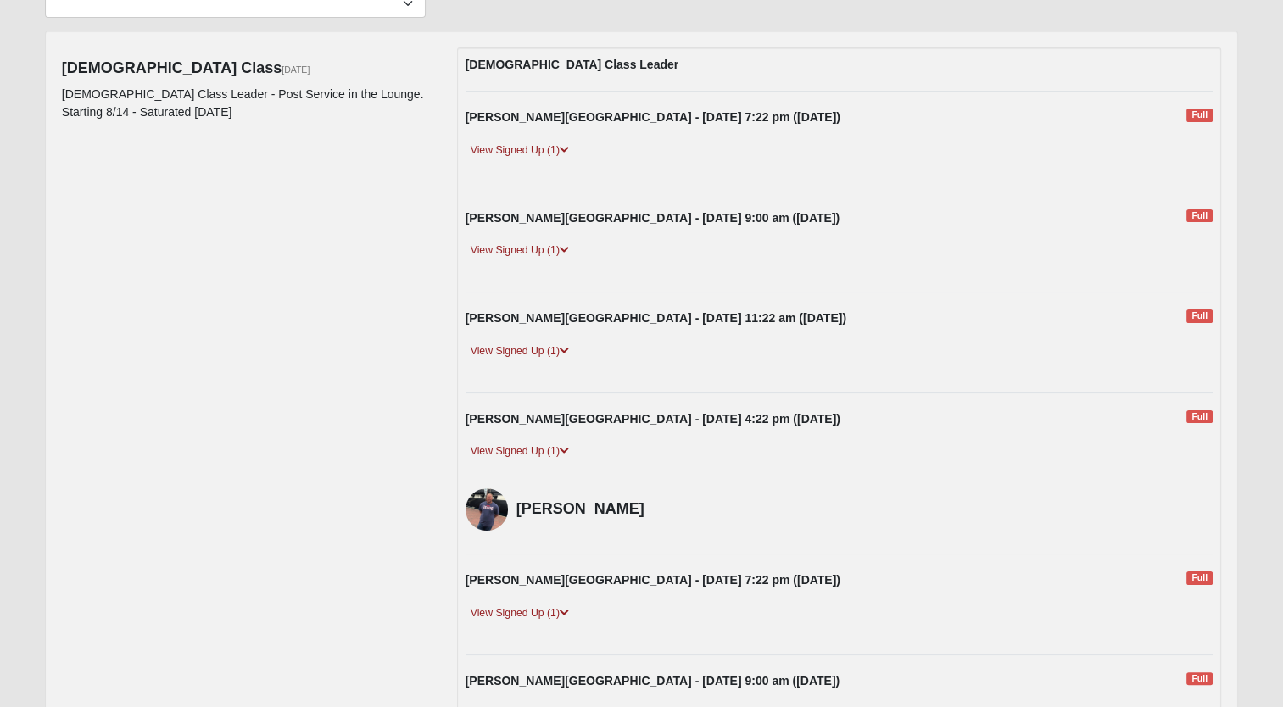
click at [533, 467] on div "View Signed Up (1)" at bounding box center [839, 459] width 773 height 33
click at [533, 463] on div "View Signed Up (1)" at bounding box center [839, 459] width 773 height 33
click at [530, 453] on link "View Signed Up (1)" at bounding box center [520, 452] width 109 height 18
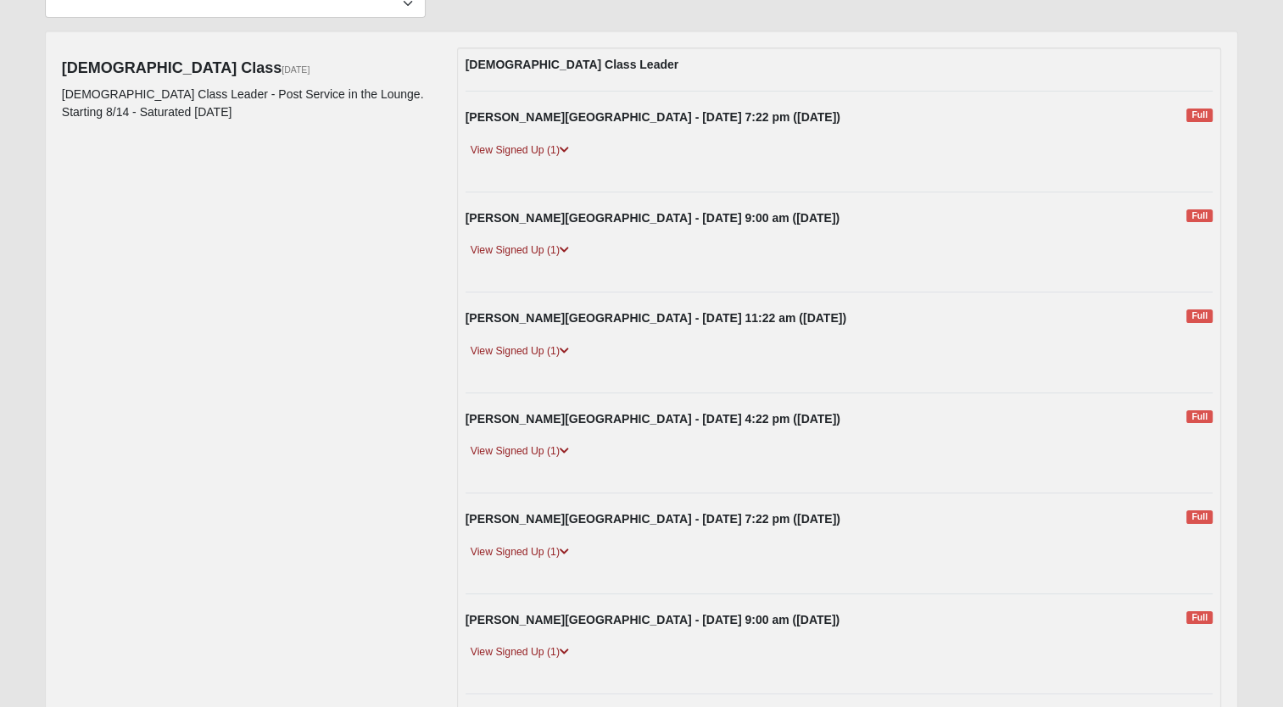
click at [539, 544] on link "View Signed Up (1)" at bounding box center [520, 553] width 109 height 18
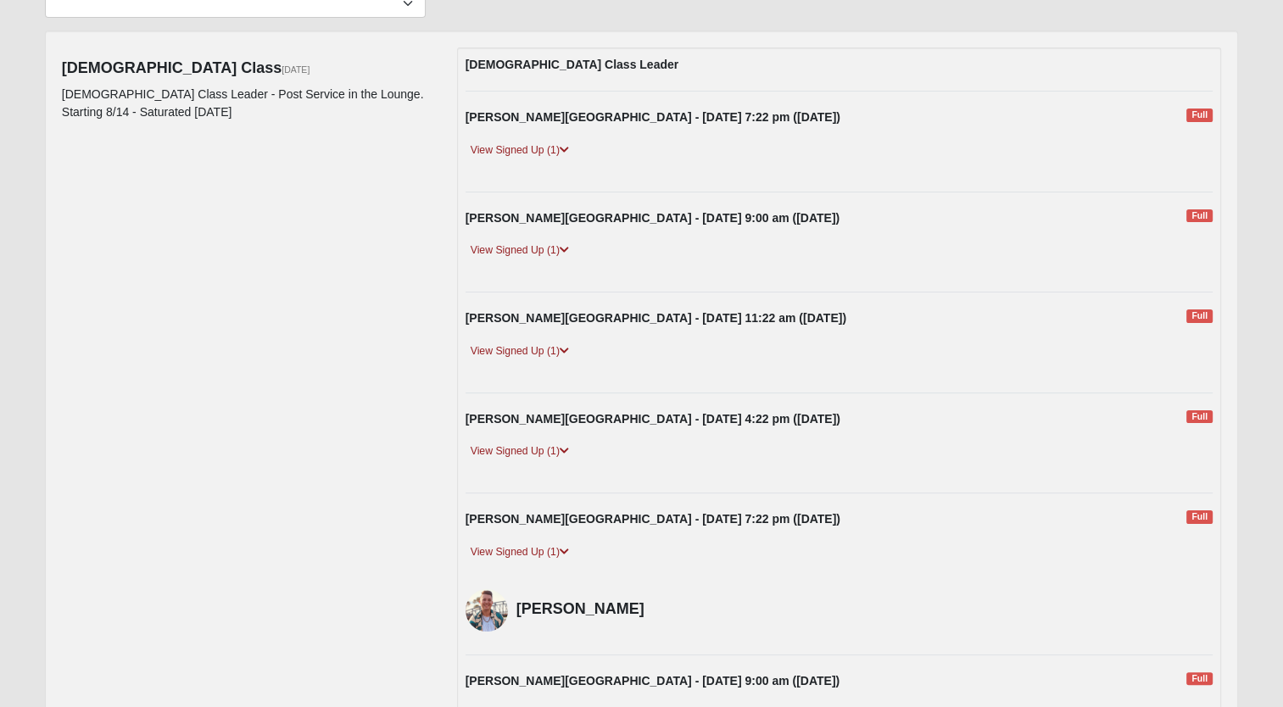
click at [539, 544] on link "View Signed Up (1)" at bounding box center [520, 553] width 109 height 18
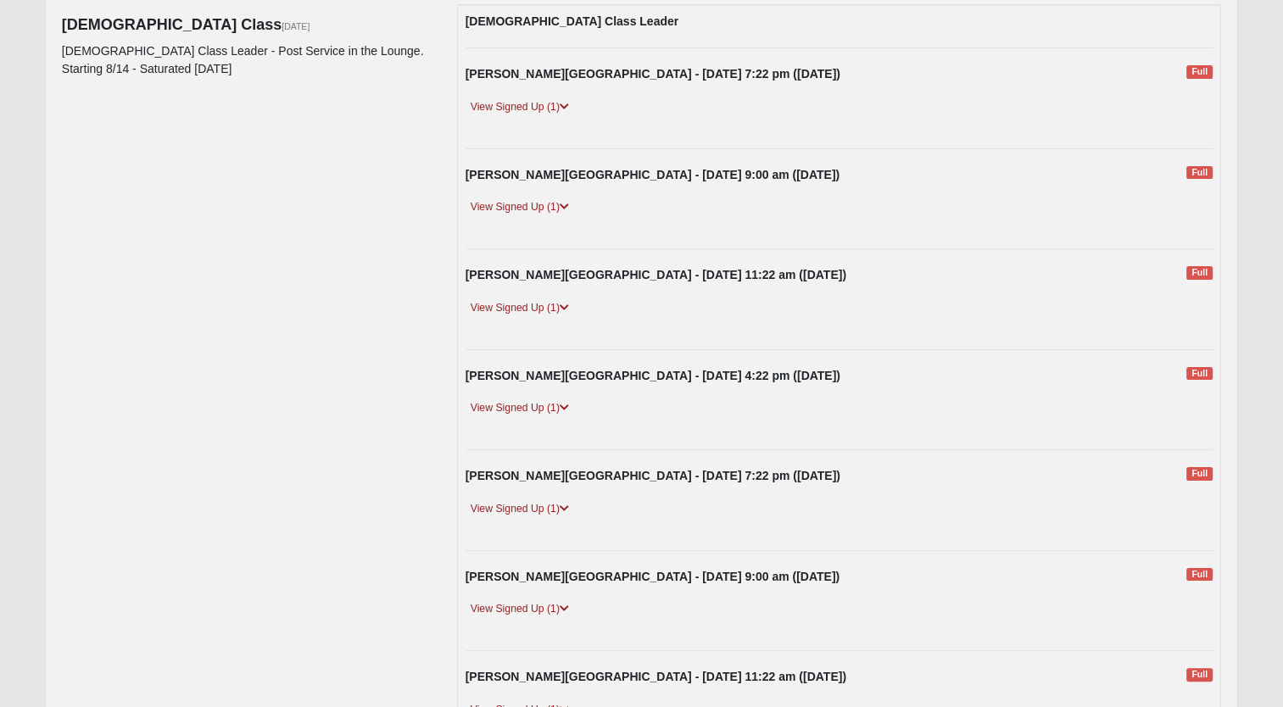
scroll to position [254, 0]
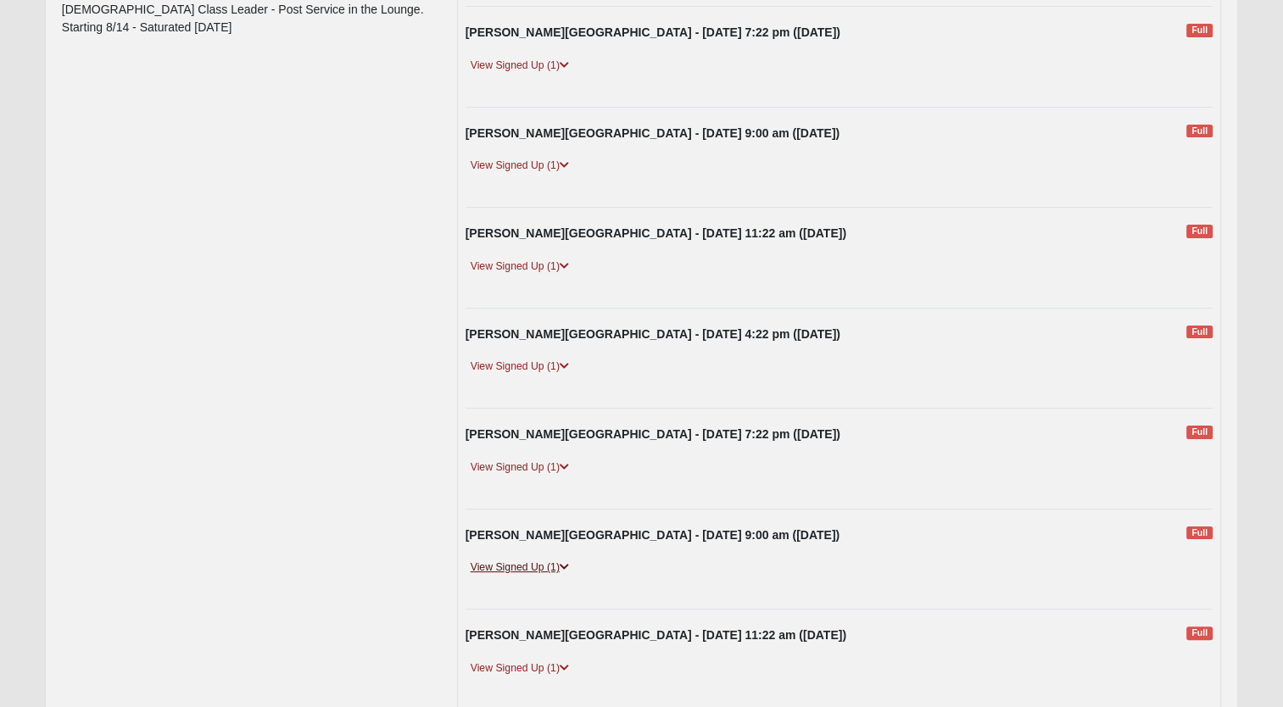
click at [553, 562] on link "View Signed Up (1)" at bounding box center [520, 568] width 109 height 18
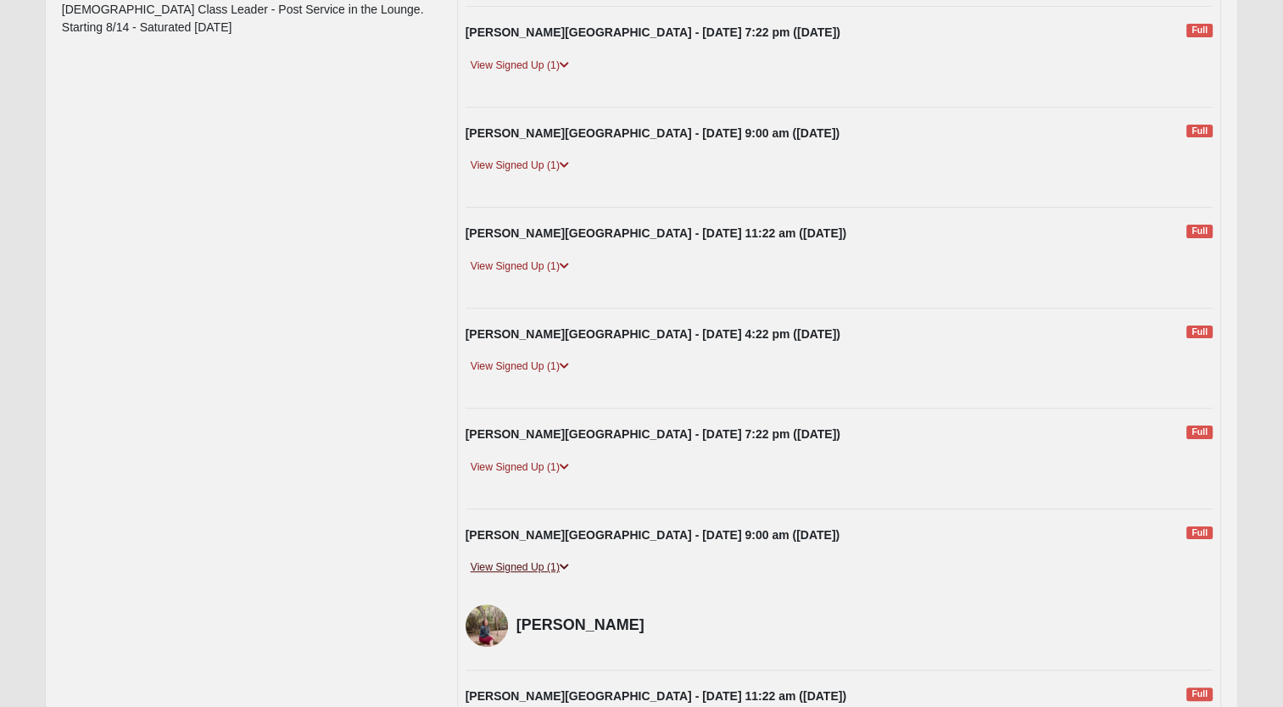
click at [551, 561] on link "View Signed Up (1)" at bounding box center [520, 568] width 109 height 18
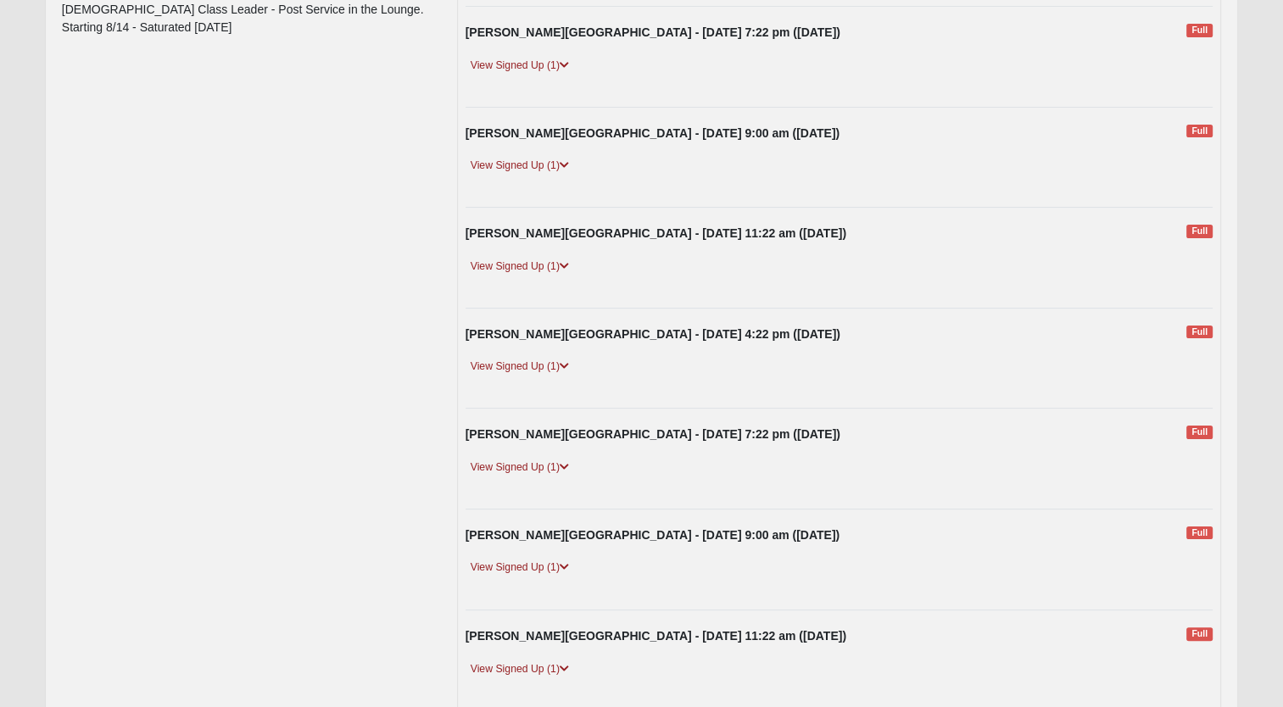
click at [524, 453] on div "Fleming Island - Thursday 7:22 pm (8/28/2025) Full View Signed Up (1) Tanner Co…" at bounding box center [839, 459] width 773 height 66
click at [527, 465] on link "View Signed Up (1)" at bounding box center [520, 468] width 109 height 18
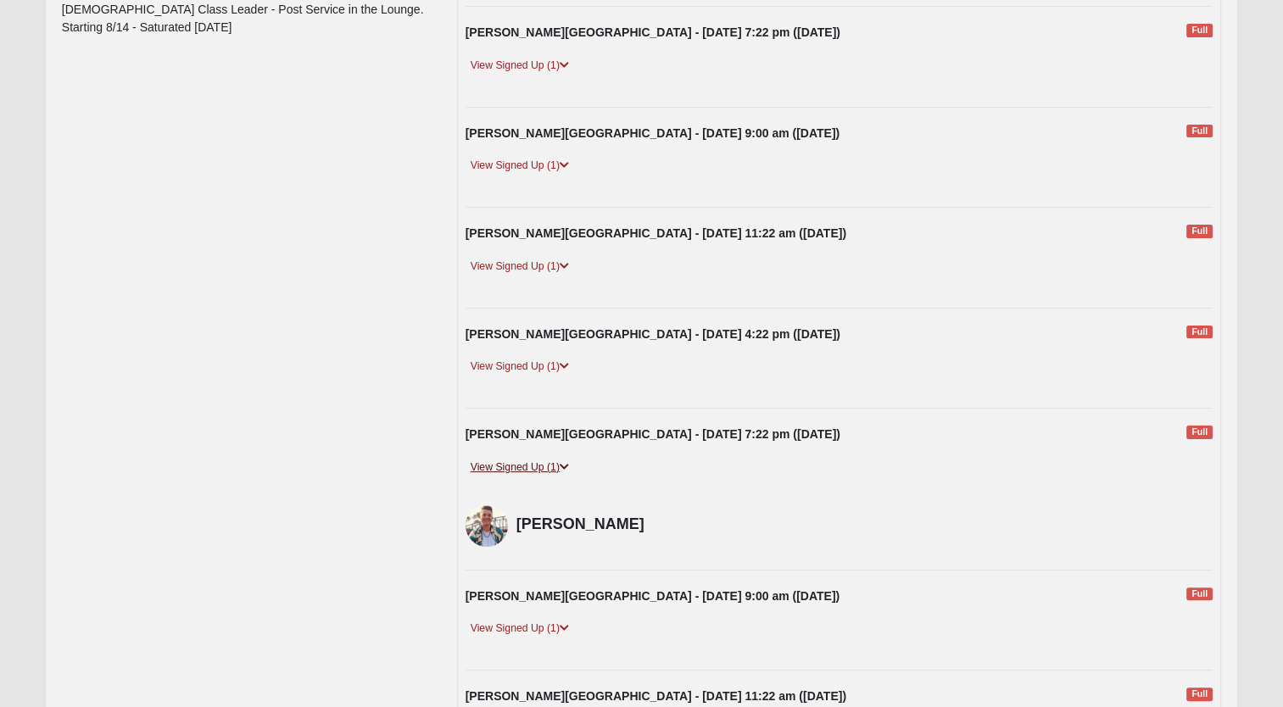
click at [536, 471] on link "View Signed Up (1)" at bounding box center [520, 468] width 109 height 18
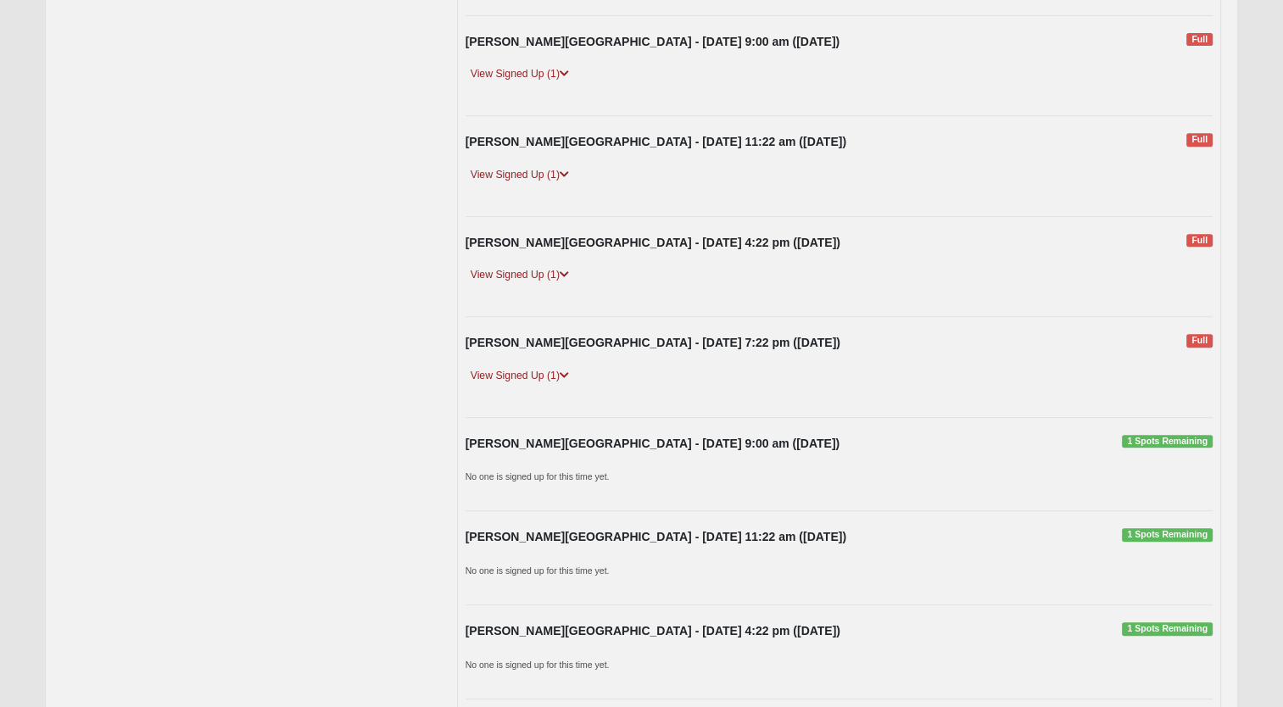
scroll to position [763, 0]
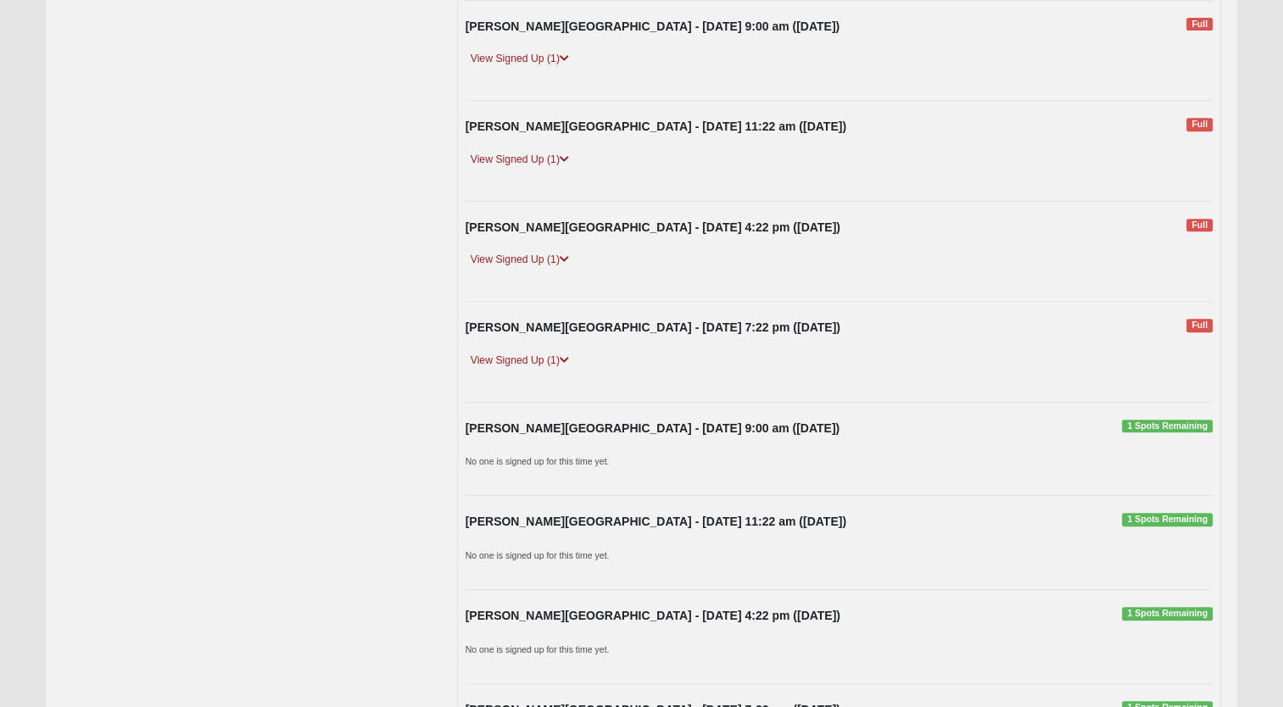
click at [613, 452] on p "No one is signed up for this time yet." at bounding box center [840, 461] width 748 height 18
click at [578, 439] on div "Fleming Island - Sunday 9:00 am (9/7/2025) 1 Spots Remaining" at bounding box center [839, 433] width 773 height 26
click at [575, 421] on strong "Fleming Island - Sunday 9:00 am (9/7/2025)" at bounding box center [653, 428] width 375 height 14
